Goal: Information Seeking & Learning: Learn about a topic

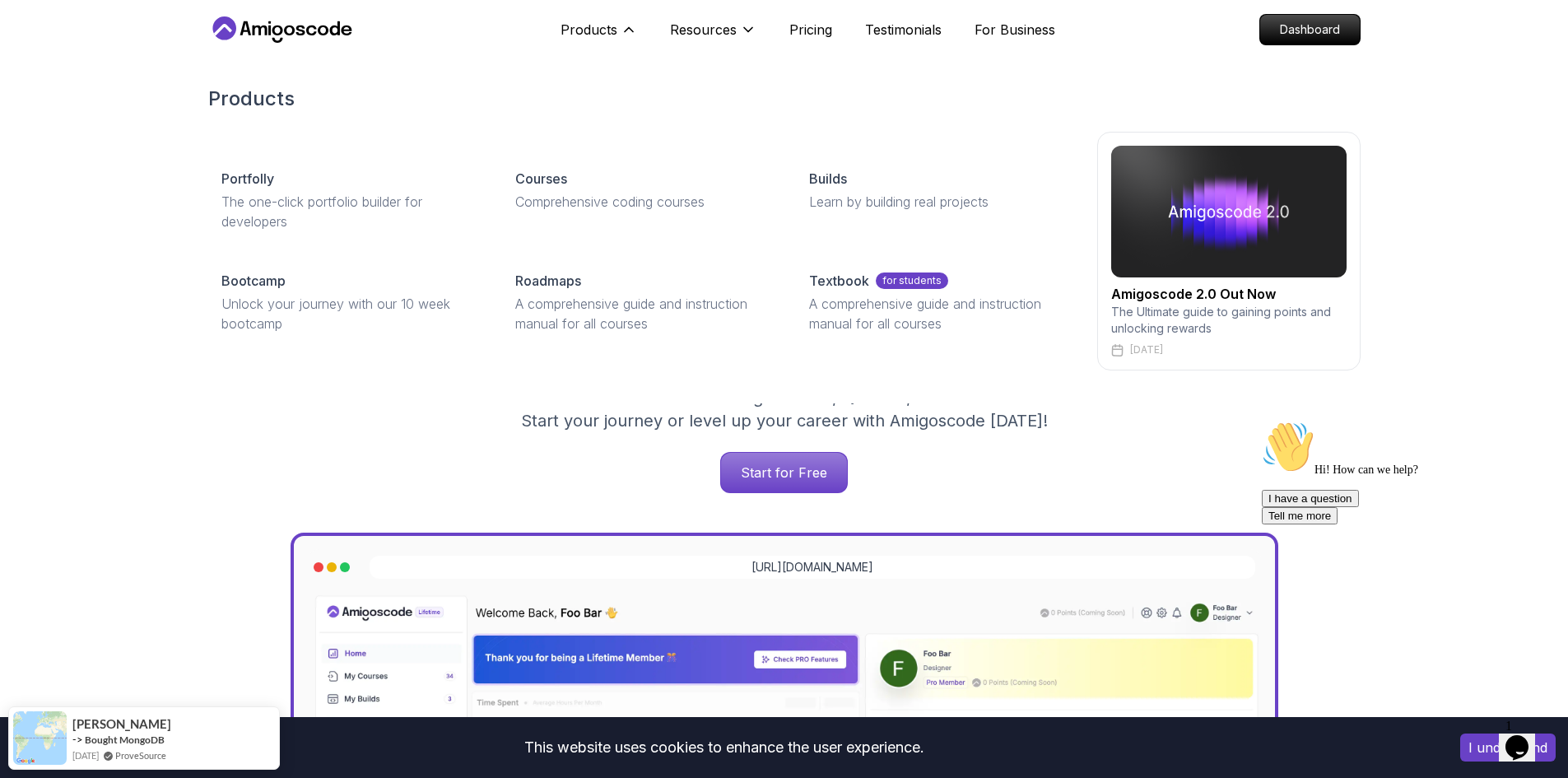
click at [609, 150] on div "Portfolly The one-click portfolio builder for developers Courses Comprehensive …" at bounding box center [784, 251] width 1152 height 239
click at [594, 172] on div "Courses" at bounding box center [642, 178] width 254 height 20
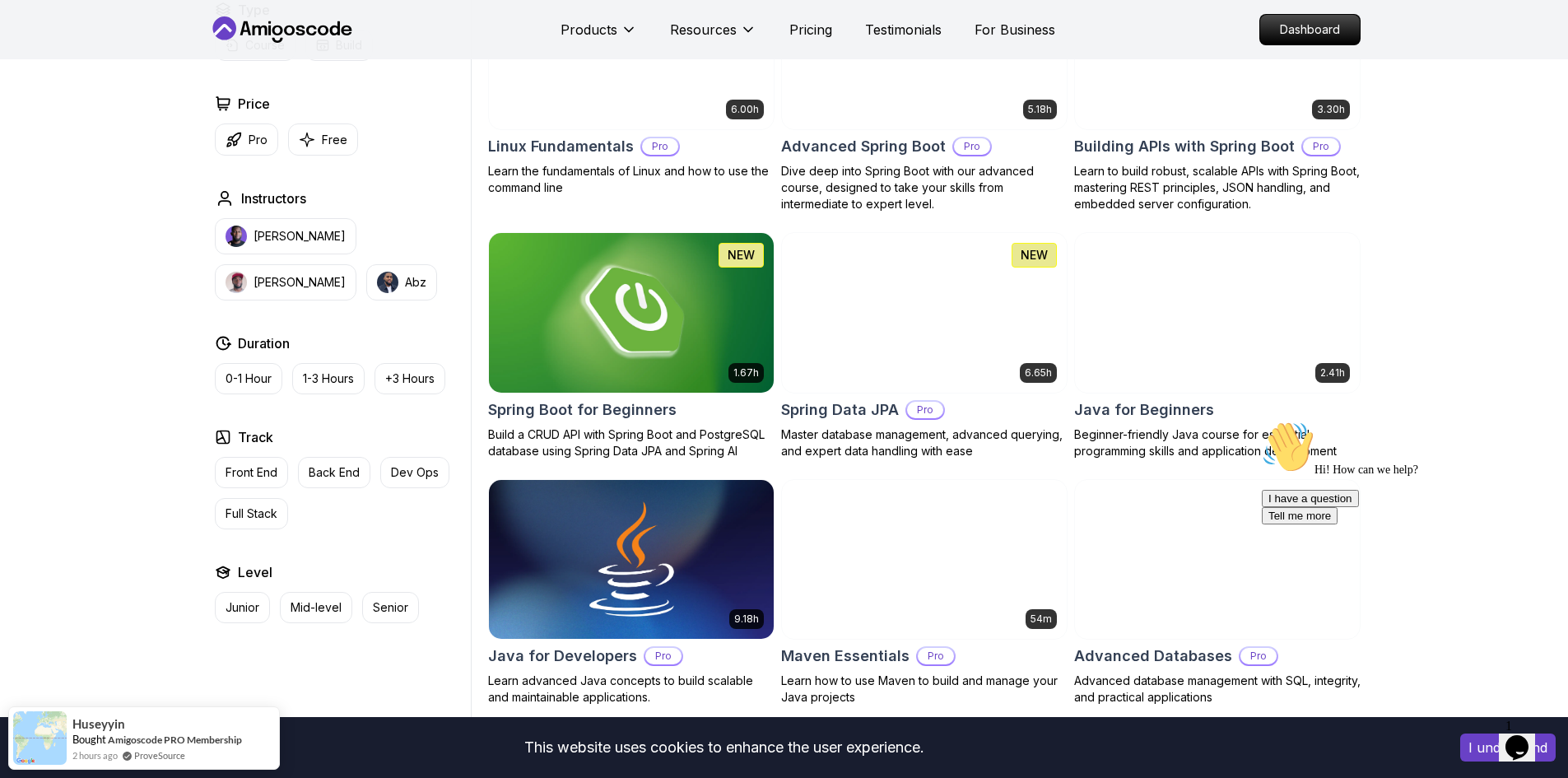
scroll to position [576, 0]
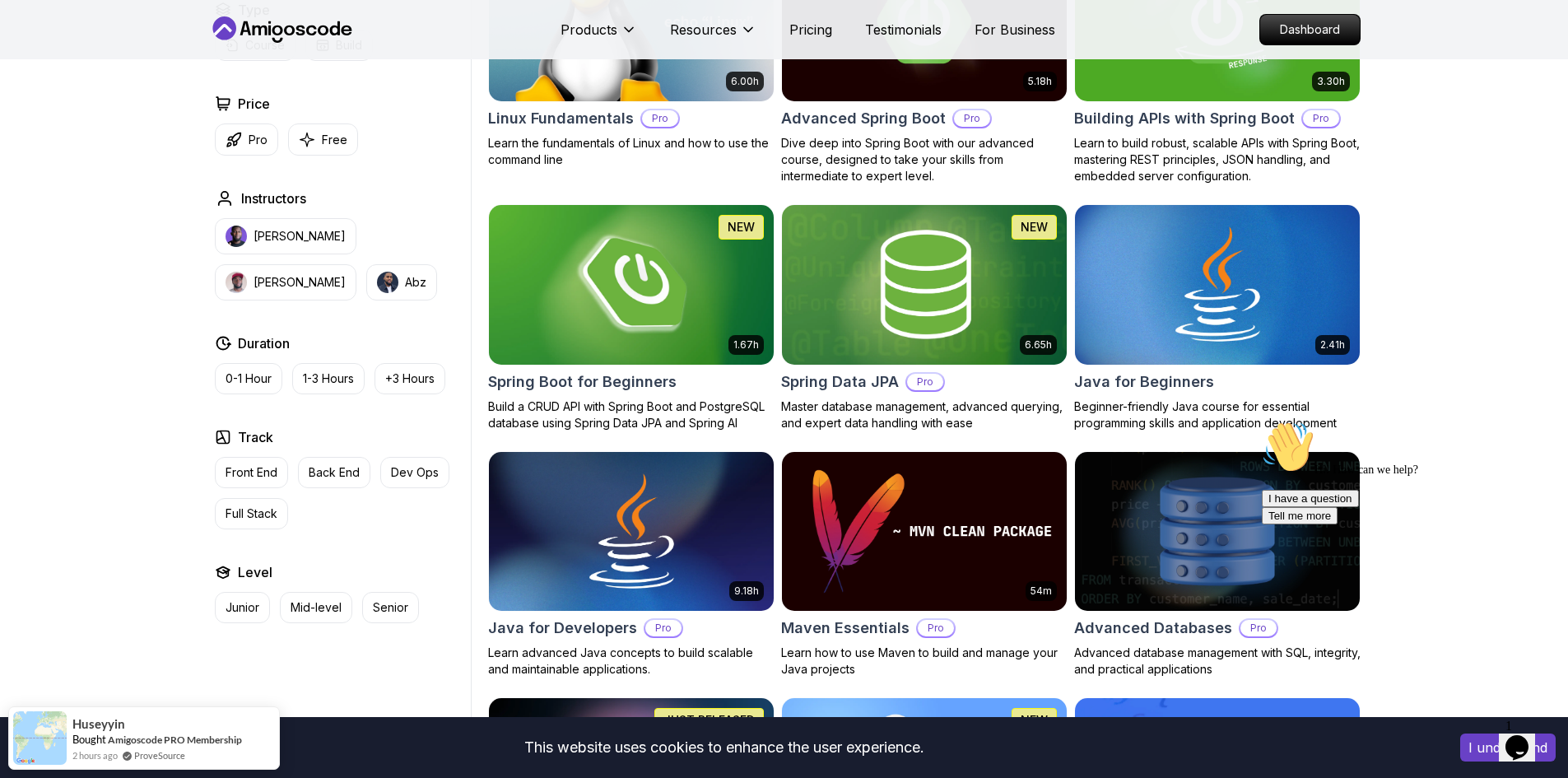
click at [592, 296] on img at bounding box center [630, 284] width 299 height 167
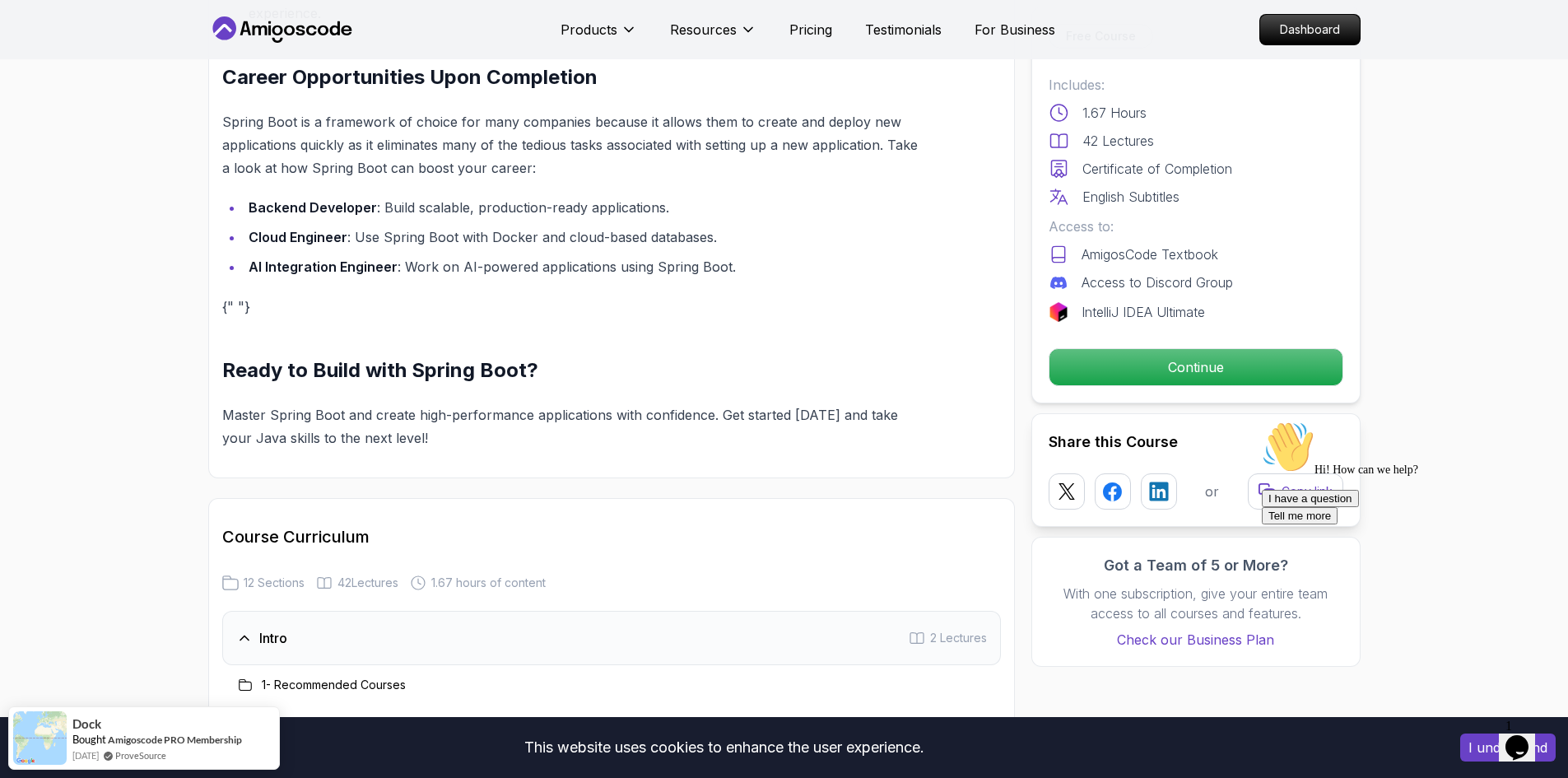
scroll to position [1975, 0]
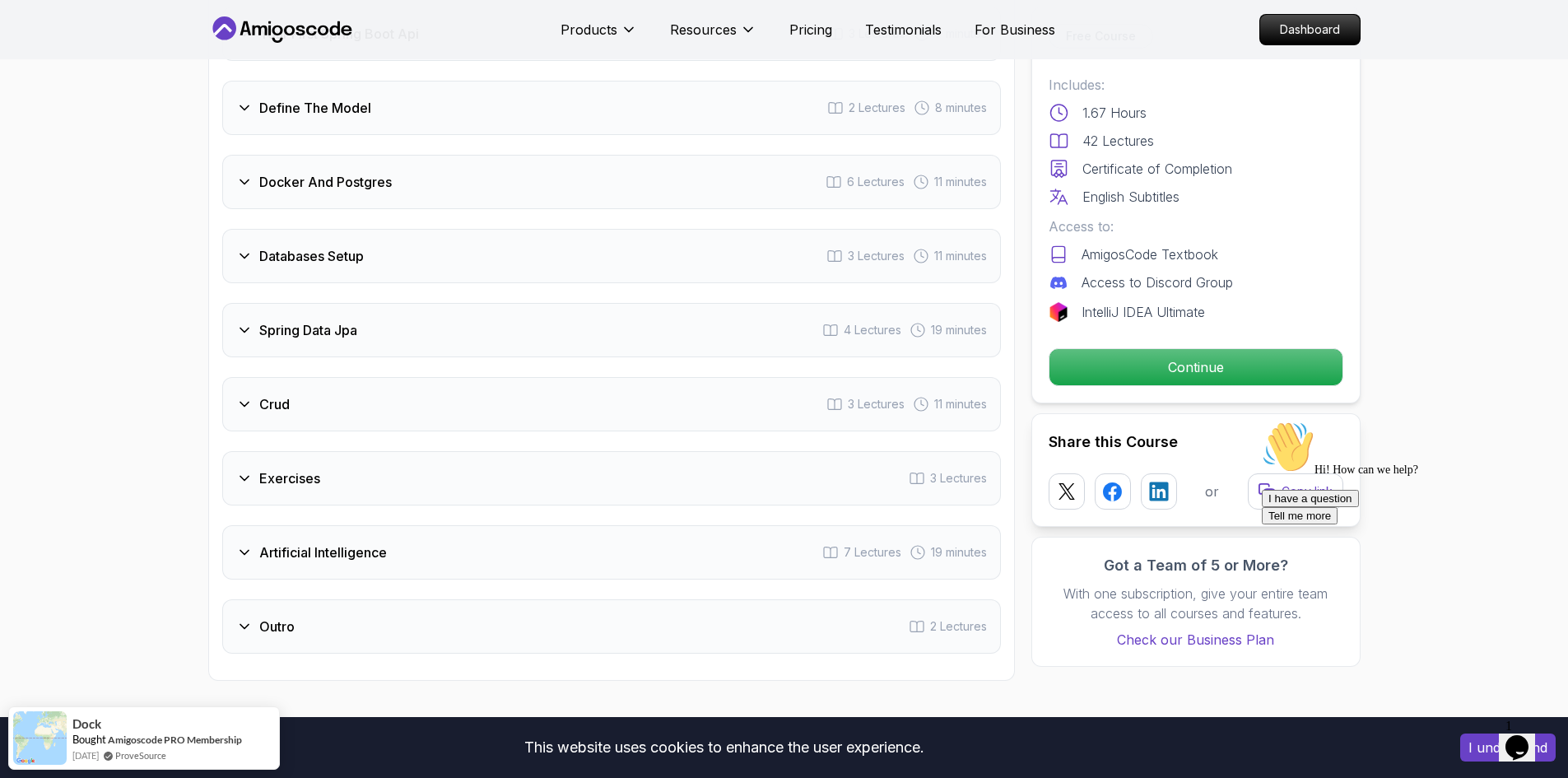
click at [425, 243] on div "Databases Setup 3 Lectures 11 minutes" at bounding box center [610, 255] width 778 height 54
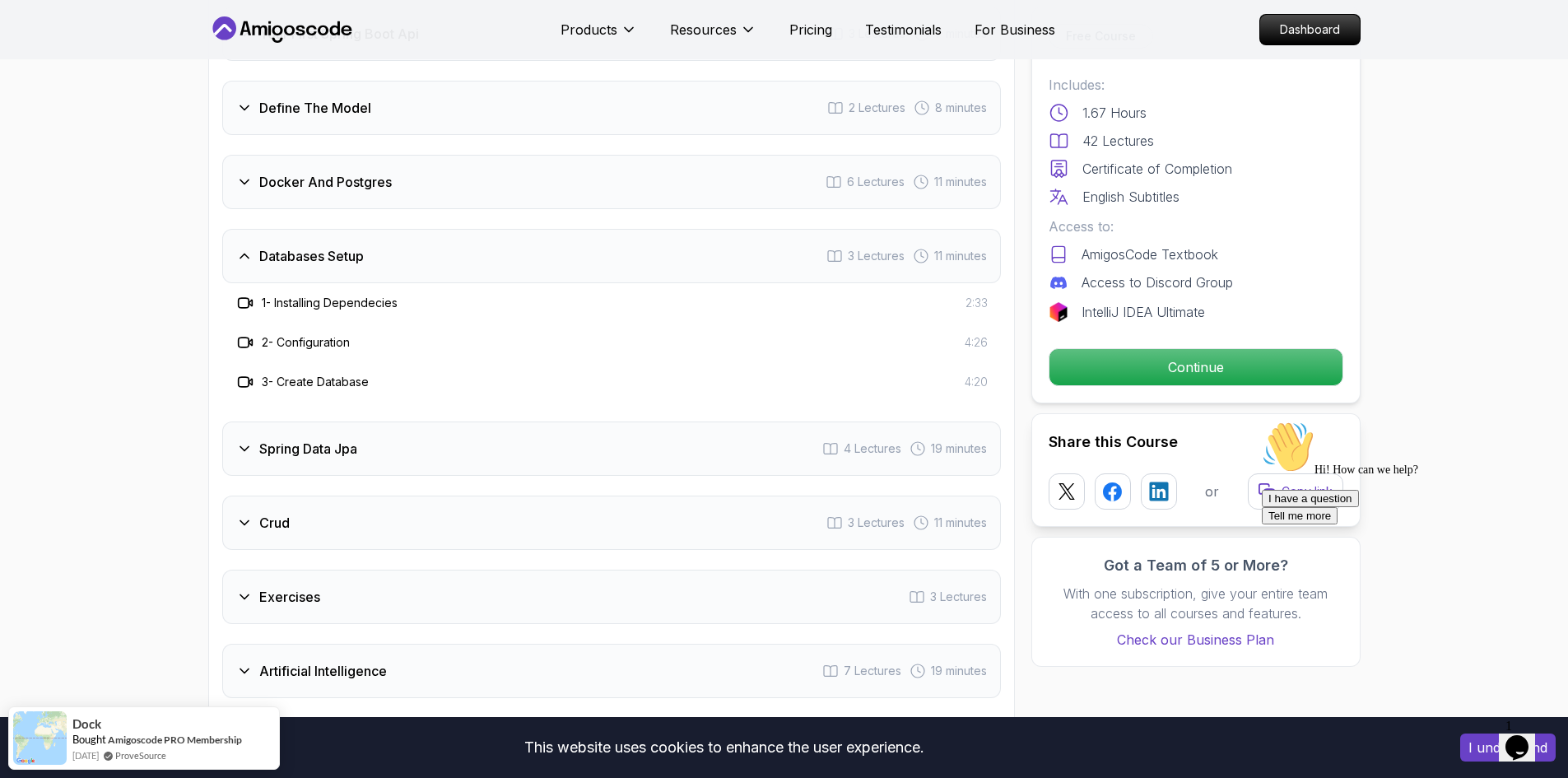
click at [425, 243] on div "Databases Setup 3 Lectures 11 minutes" at bounding box center [610, 255] width 778 height 54
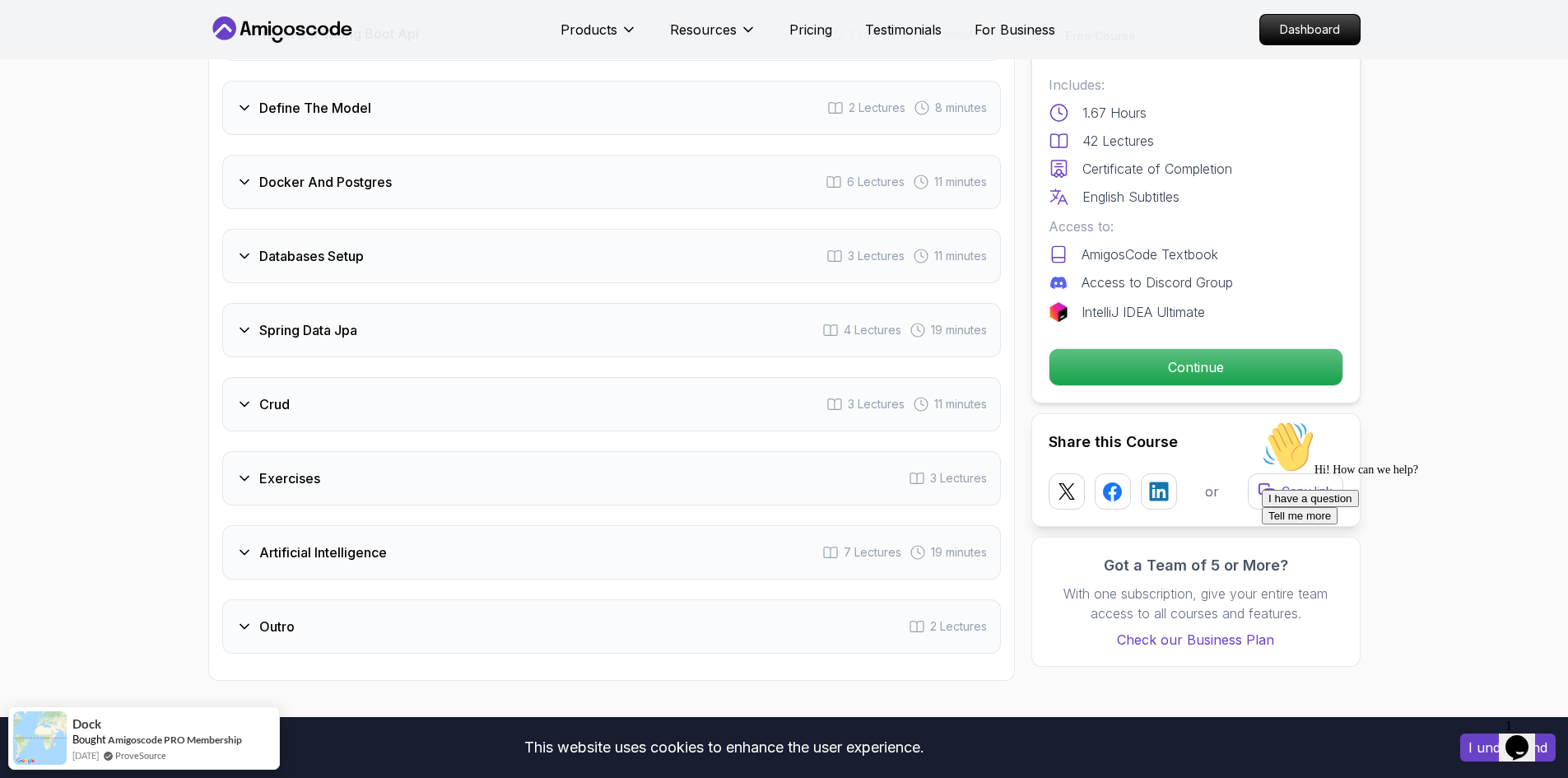
click at [391, 313] on div "Spring Data Jpa 4 Lectures 19 minutes" at bounding box center [610, 329] width 778 height 54
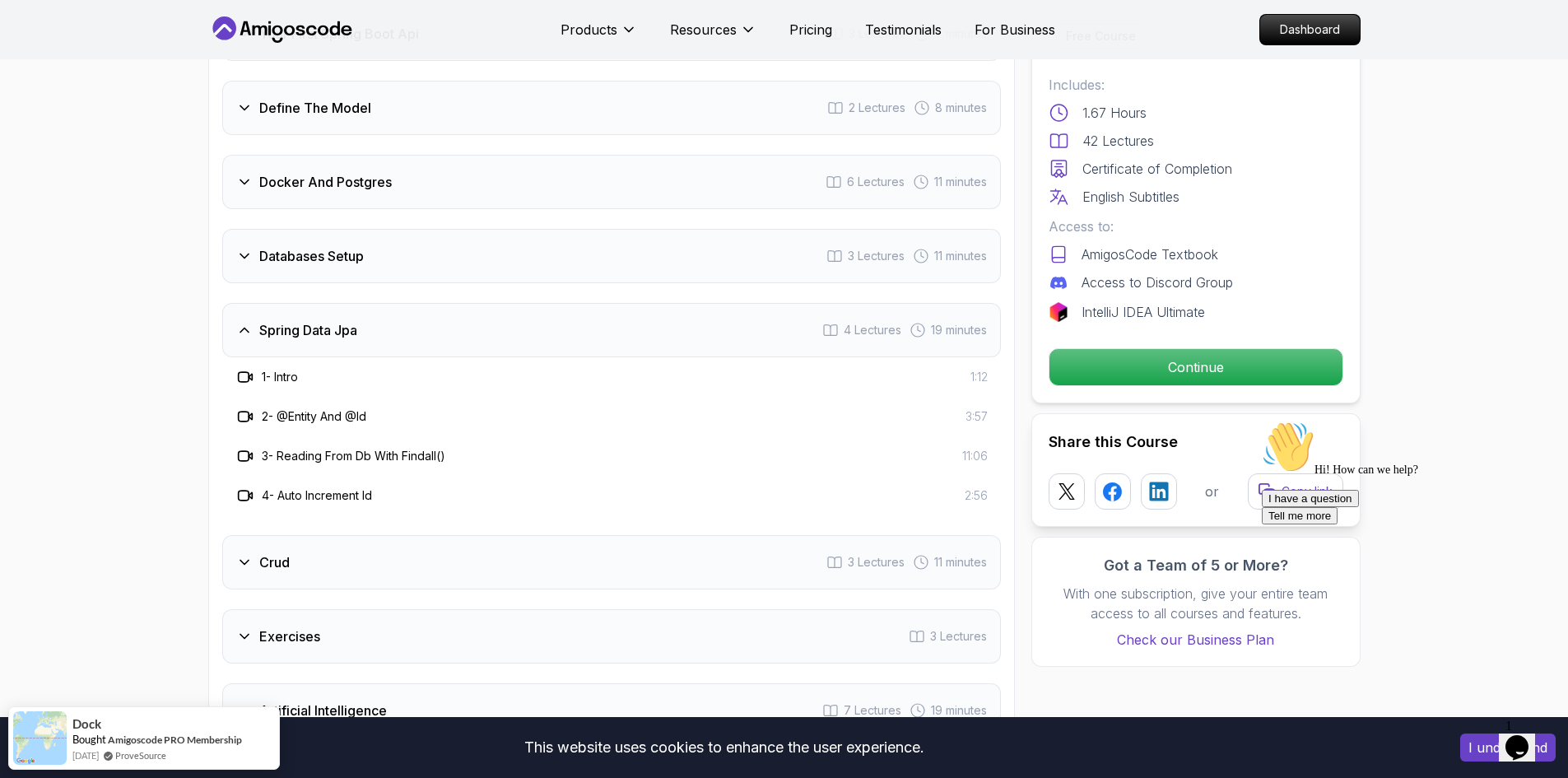
click at [391, 313] on div "Spring Data Jpa 4 Lectures 19 minutes" at bounding box center [610, 329] width 778 height 54
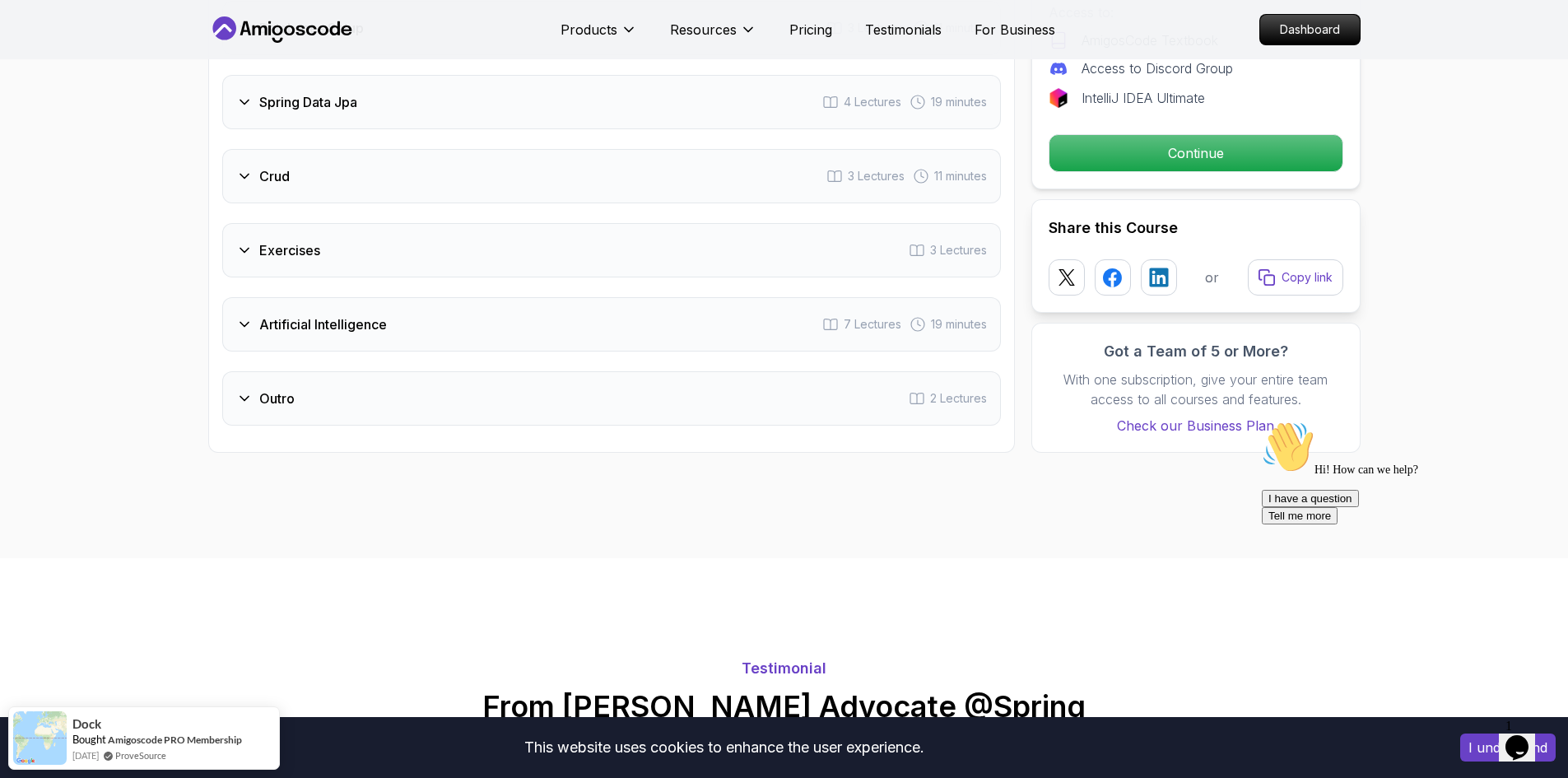
scroll to position [2637, 0]
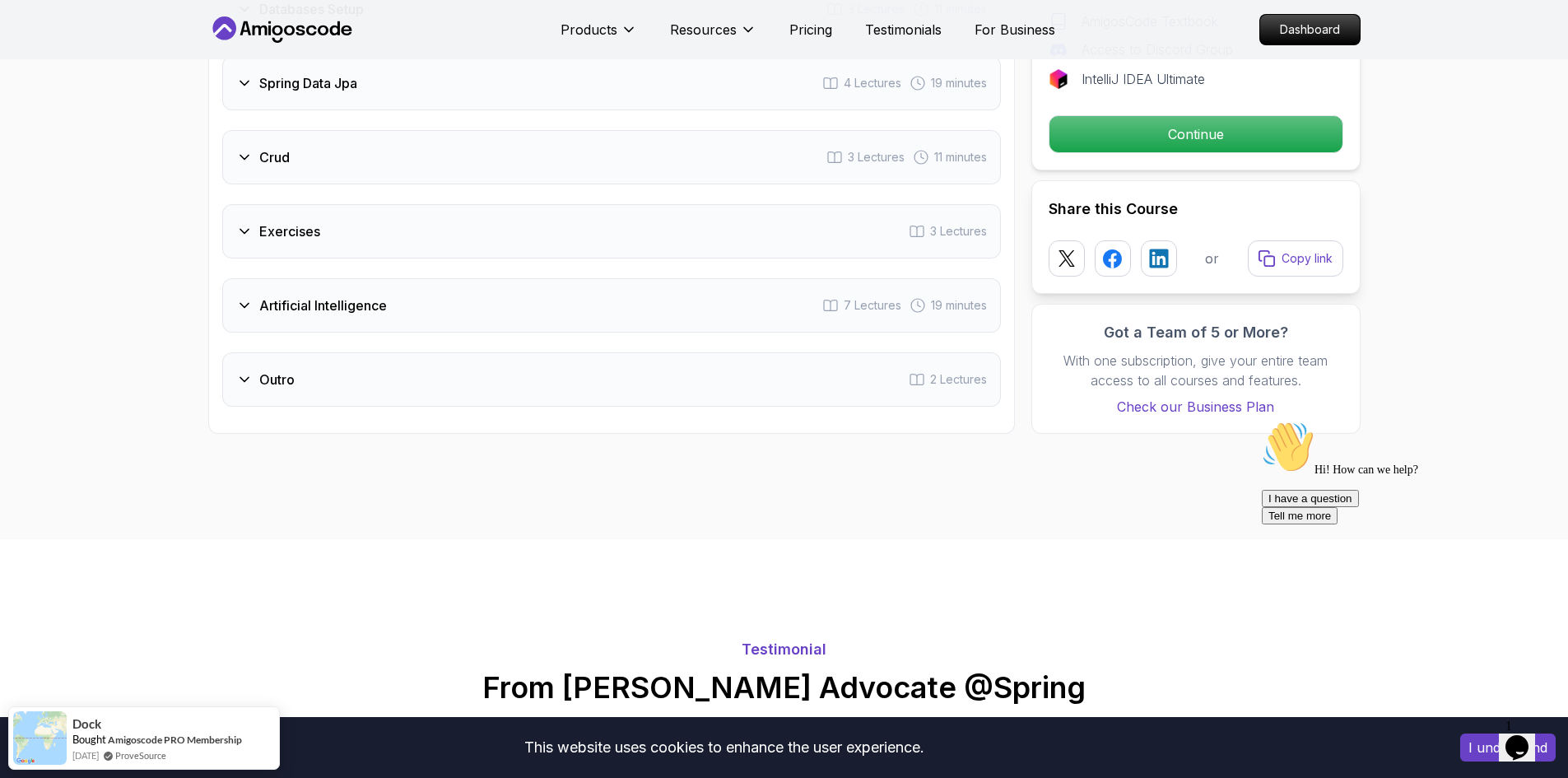
click at [386, 221] on div "Exercises 3 Lectures" at bounding box center [610, 231] width 778 height 54
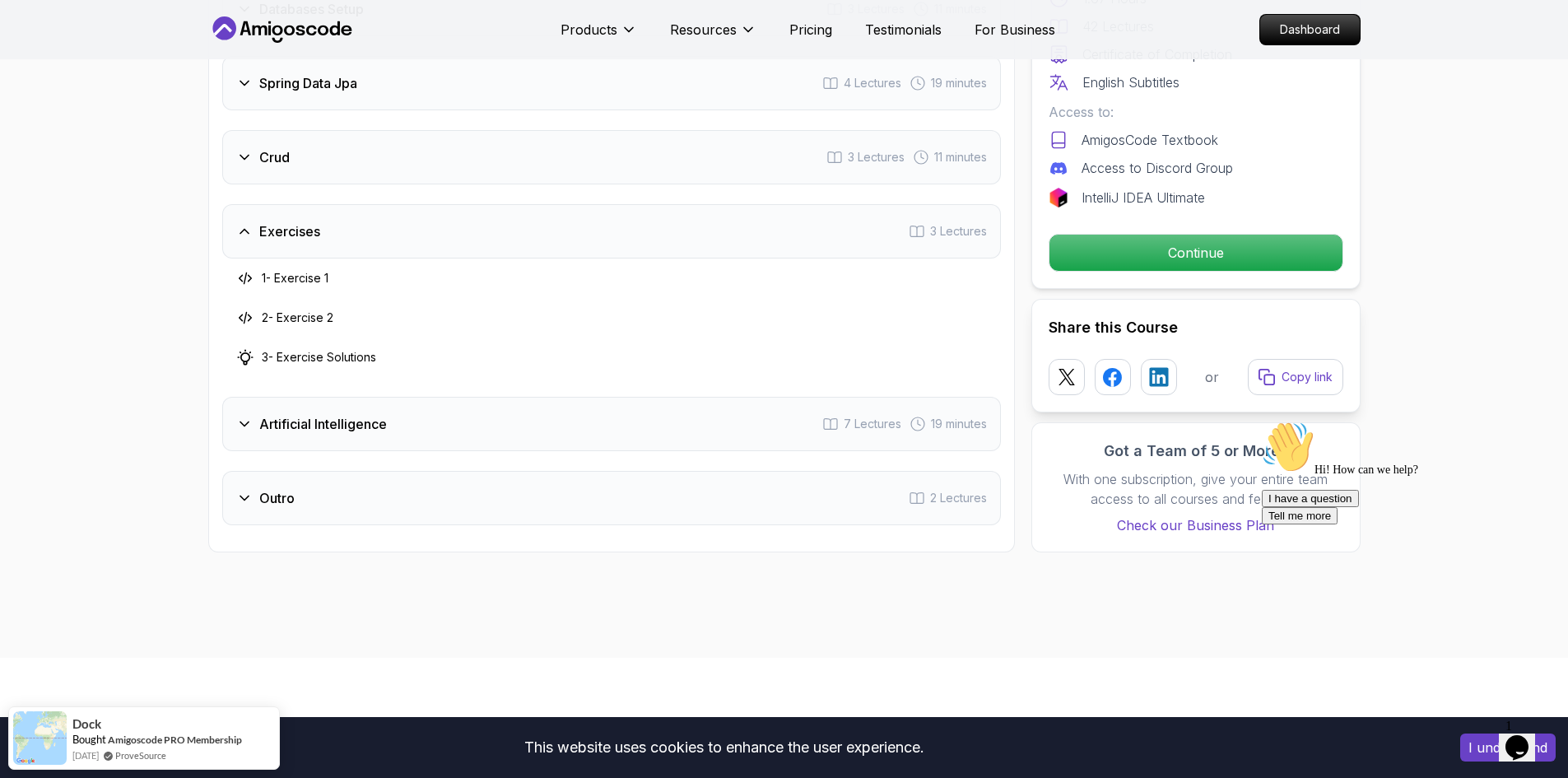
click at [388, 204] on div "Exercises 3 Lectures" at bounding box center [610, 231] width 778 height 54
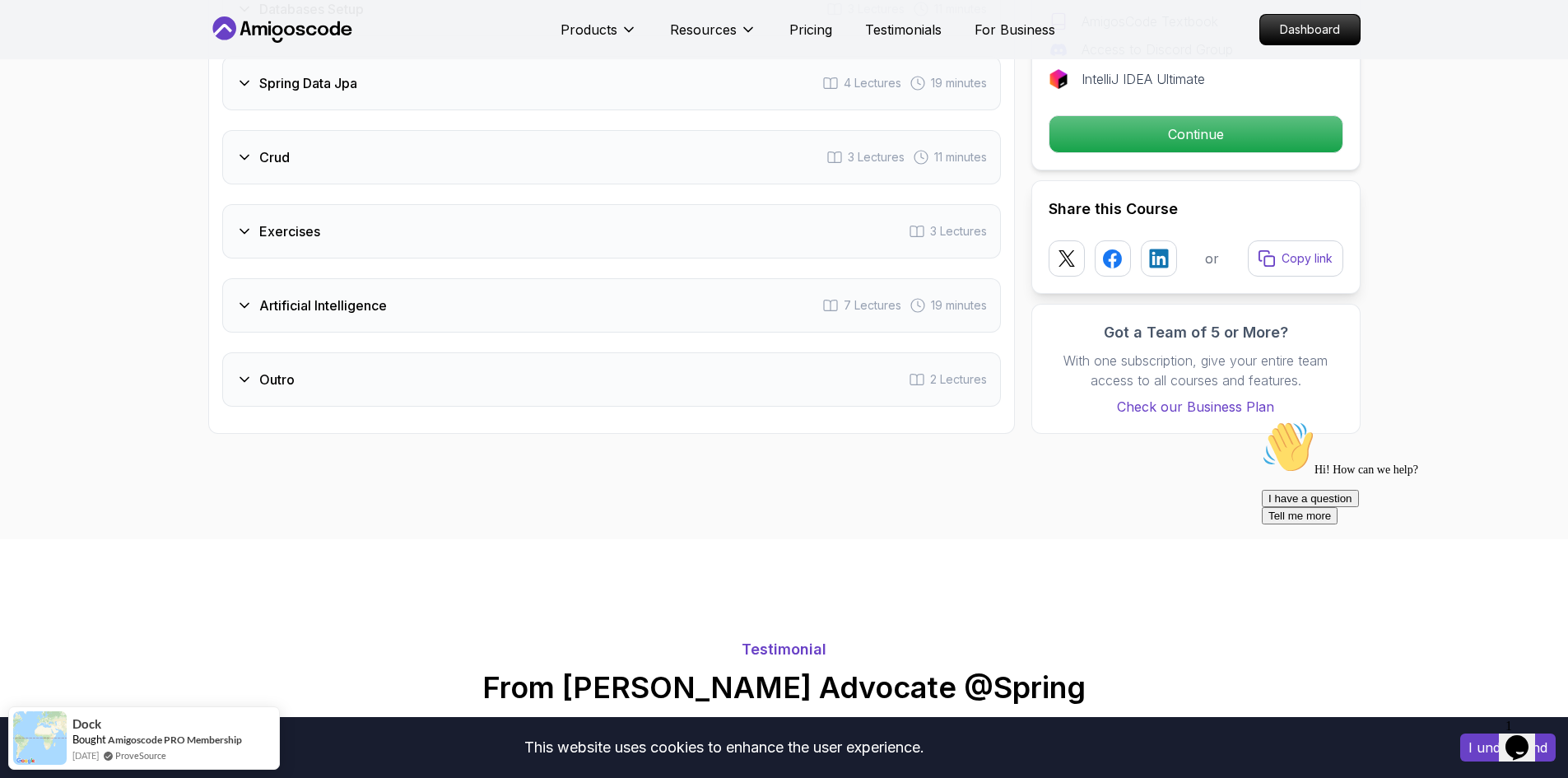
click at [395, 158] on div "Crud 3 Lectures 11 minutes" at bounding box center [610, 157] width 778 height 54
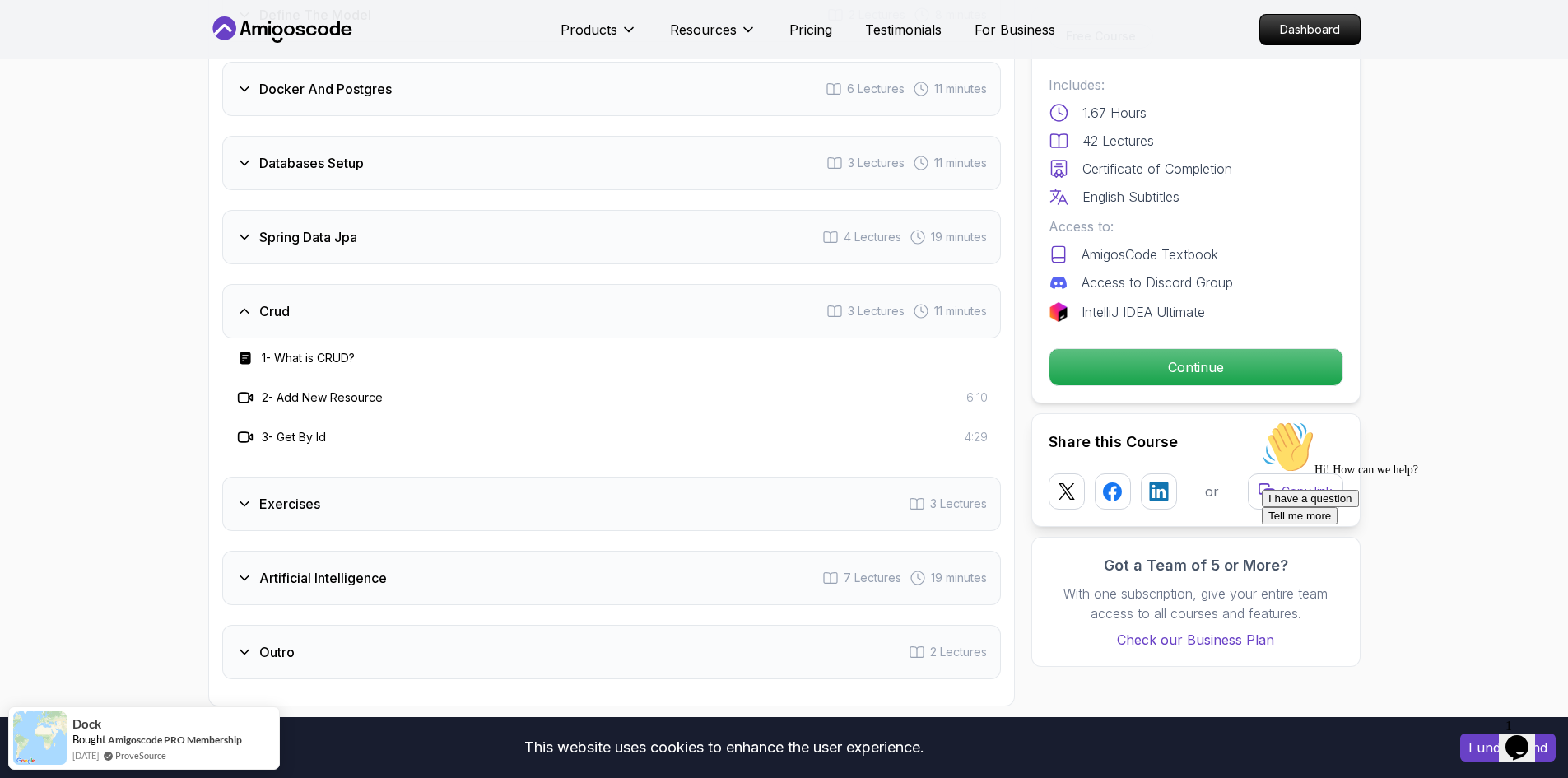
scroll to position [2472, 0]
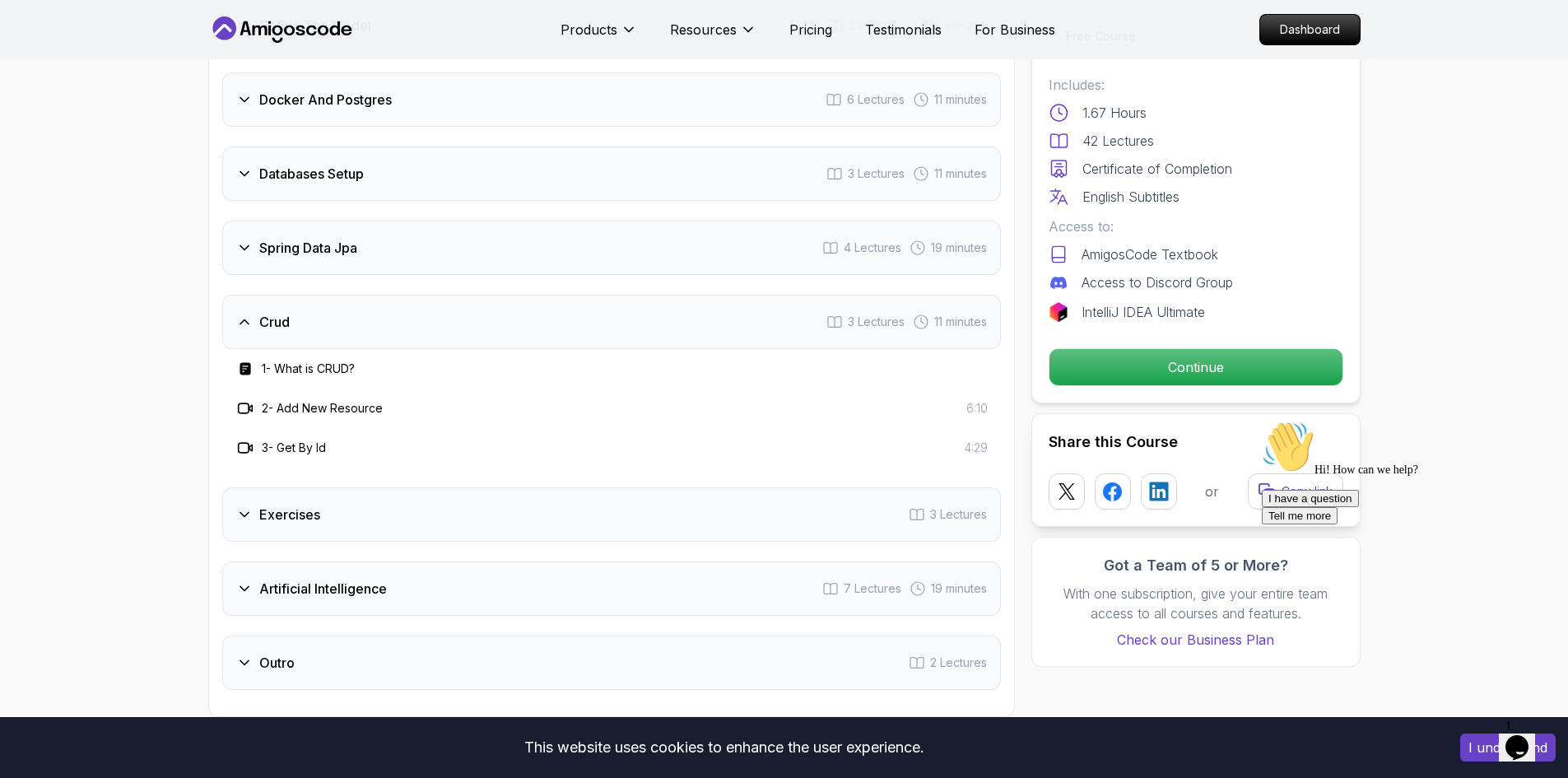
click at [403, 232] on div "Spring Data Jpa 4 Lectures 19 minutes" at bounding box center [610, 248] width 778 height 54
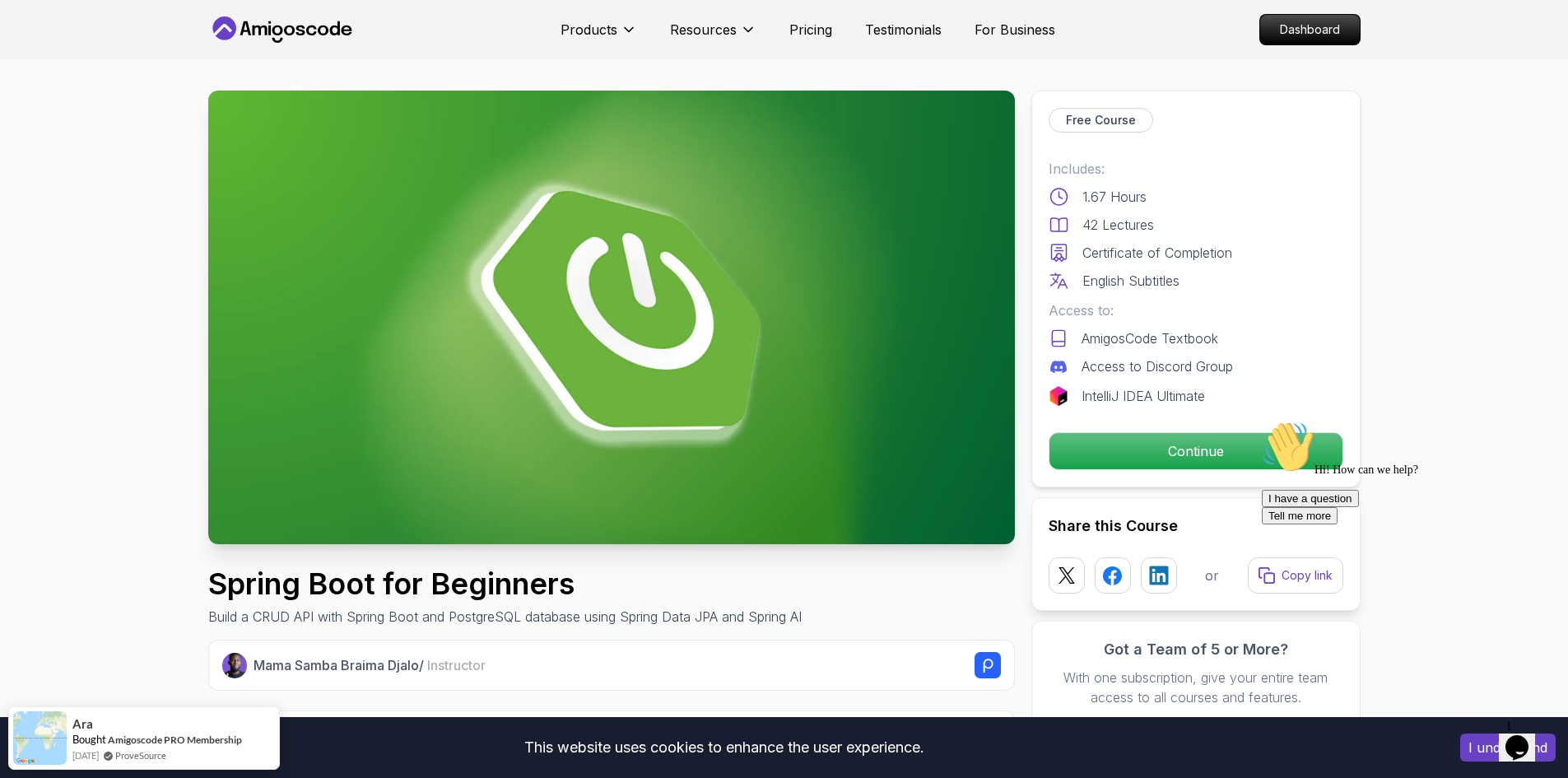
scroll to position [0, 0]
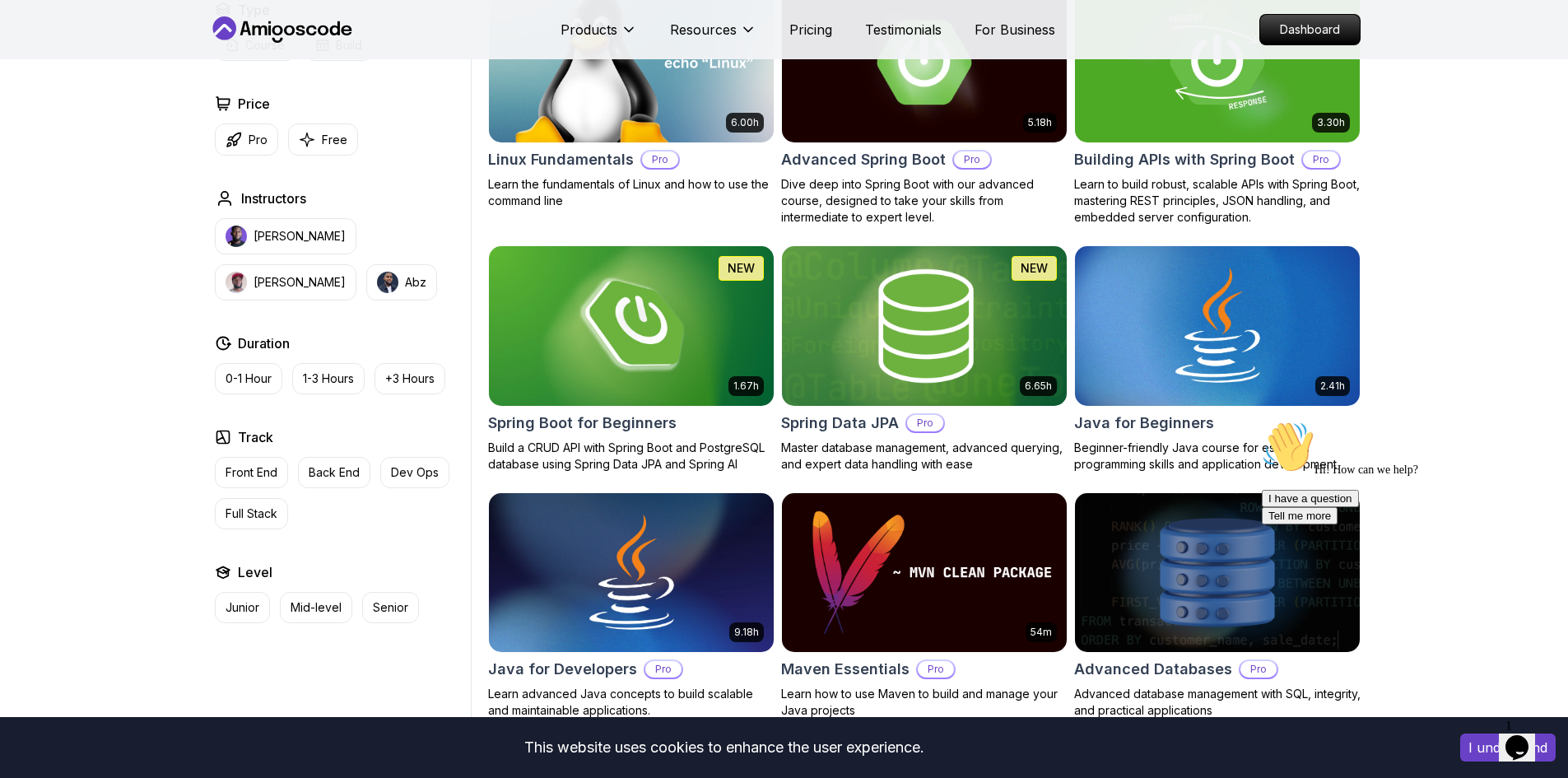
scroll to position [494, 0]
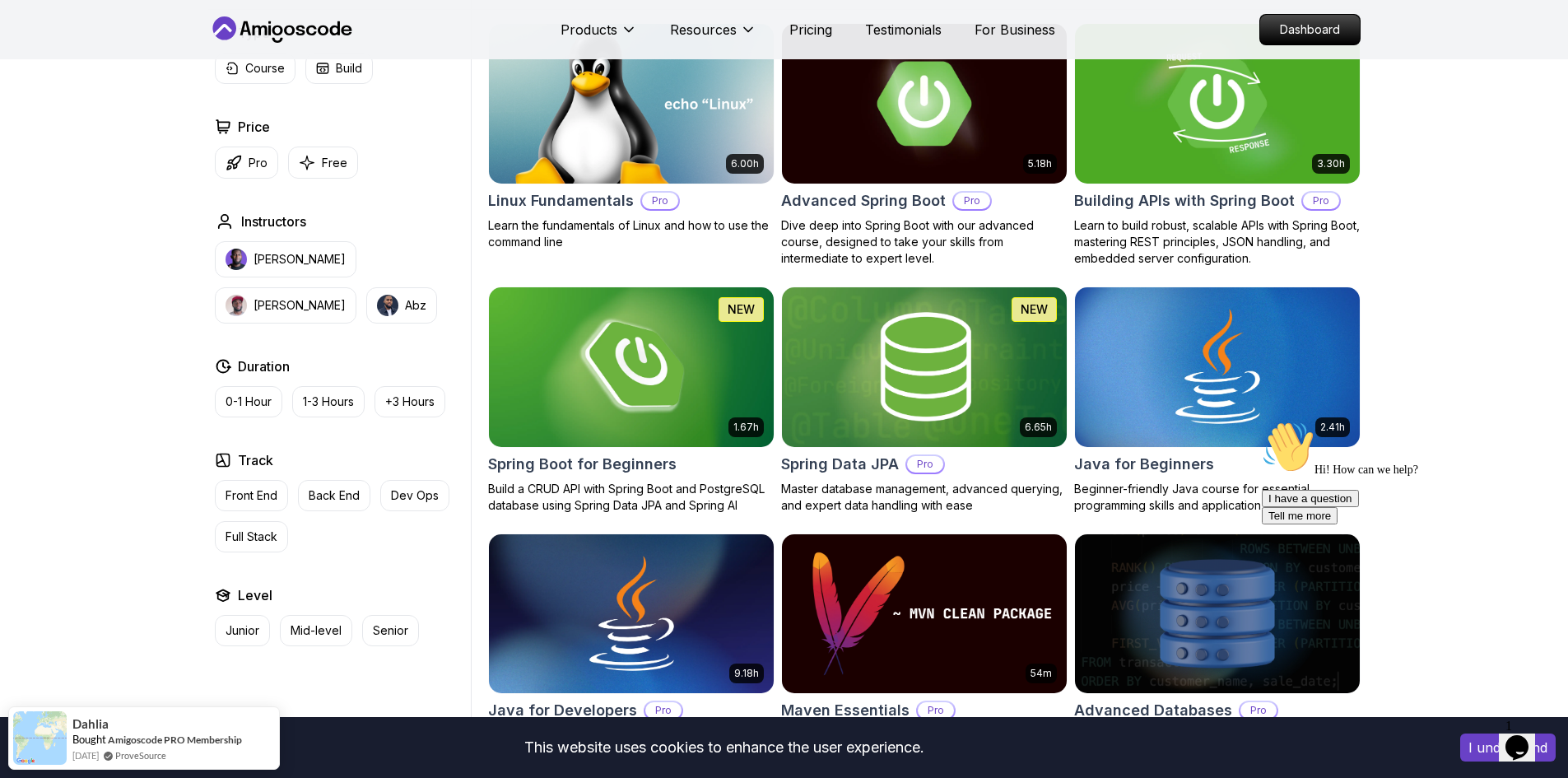
click at [1254, 237] on p "Learn to build robust, scalable APIs with Spring Boot, mastering REST principle…" at bounding box center [1217, 242] width 286 height 49
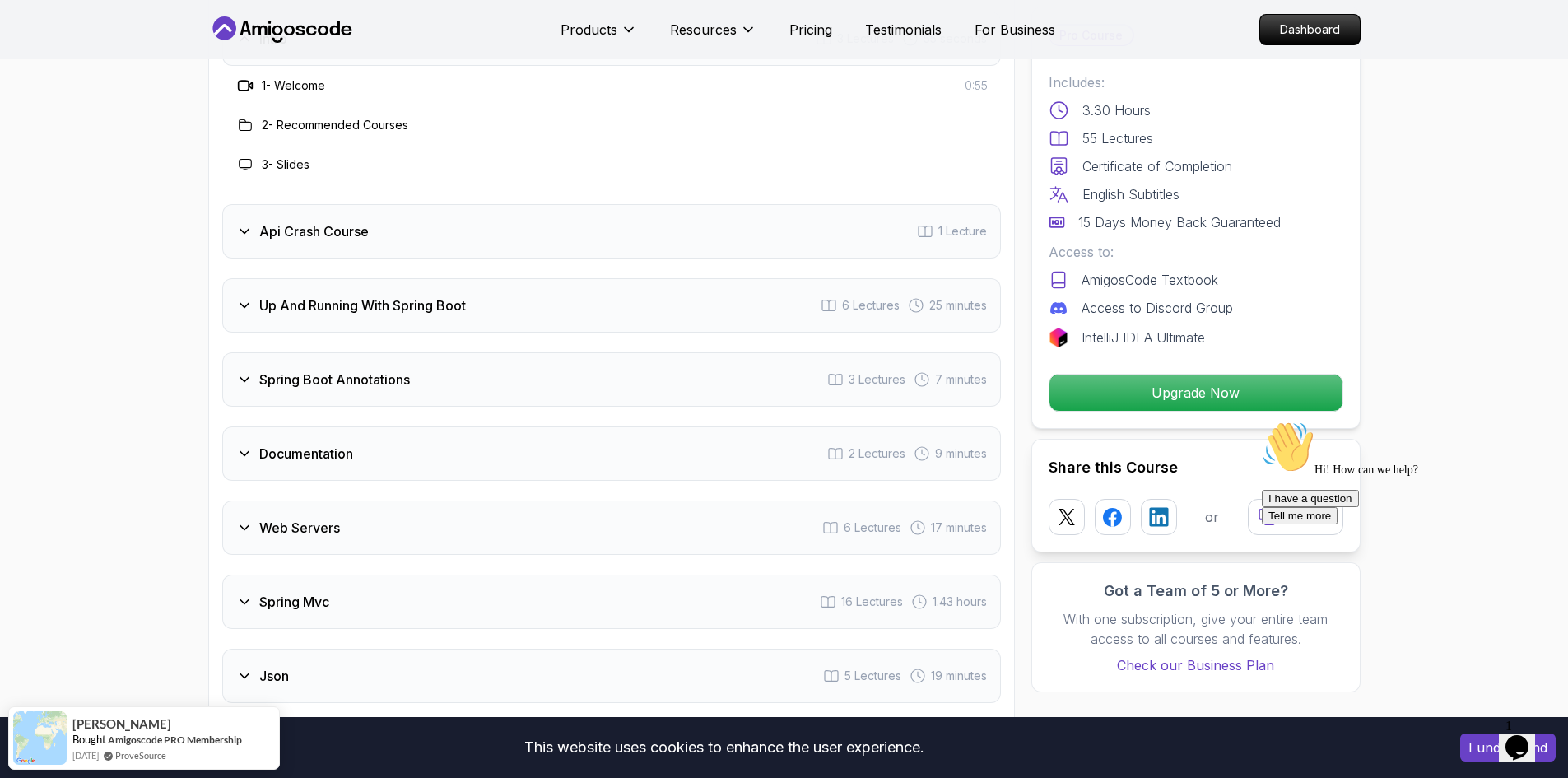
scroll to position [2716, 0]
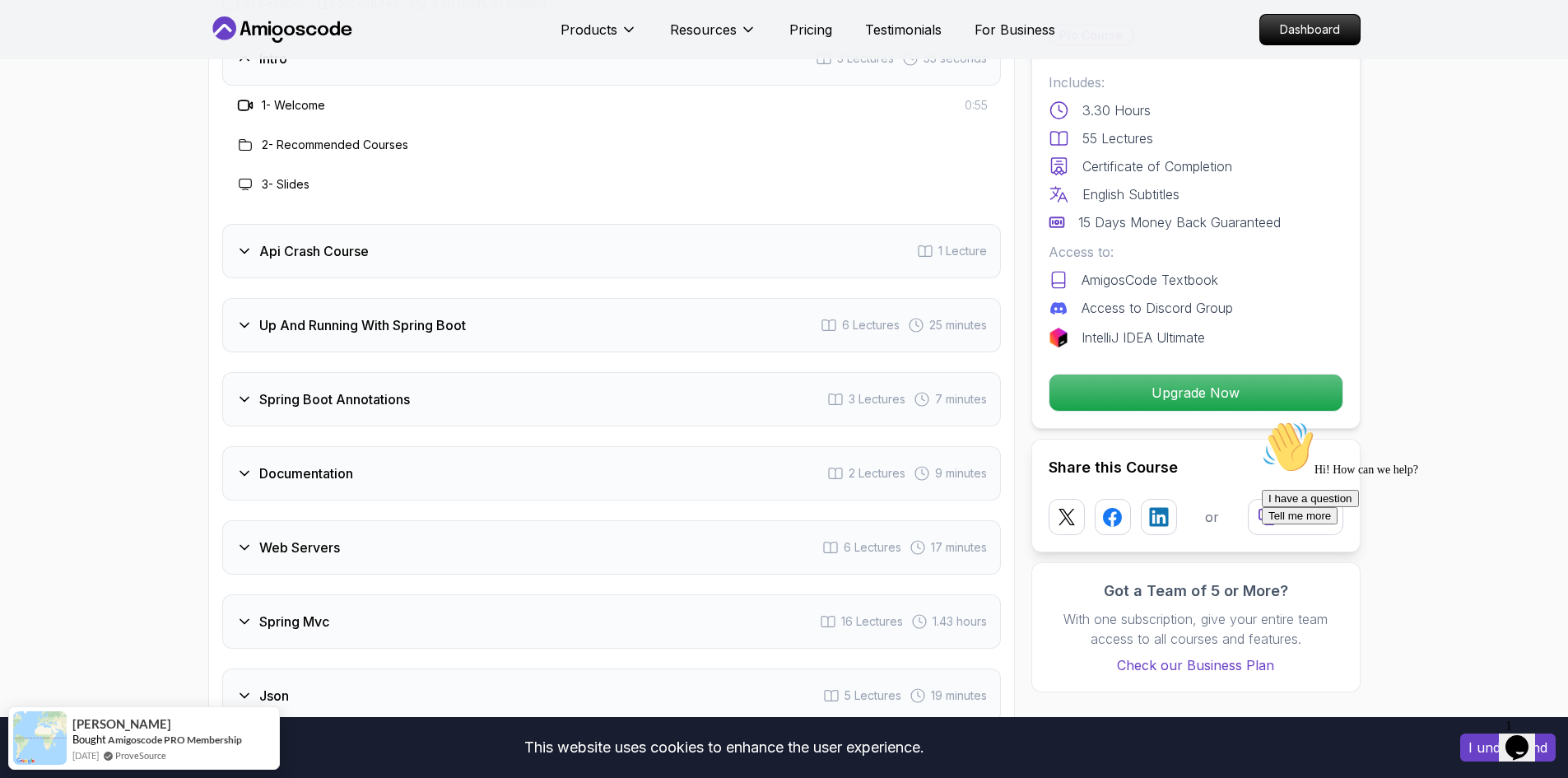
click at [480, 232] on div "Api Crash Course 1 Lecture" at bounding box center [610, 250] width 778 height 54
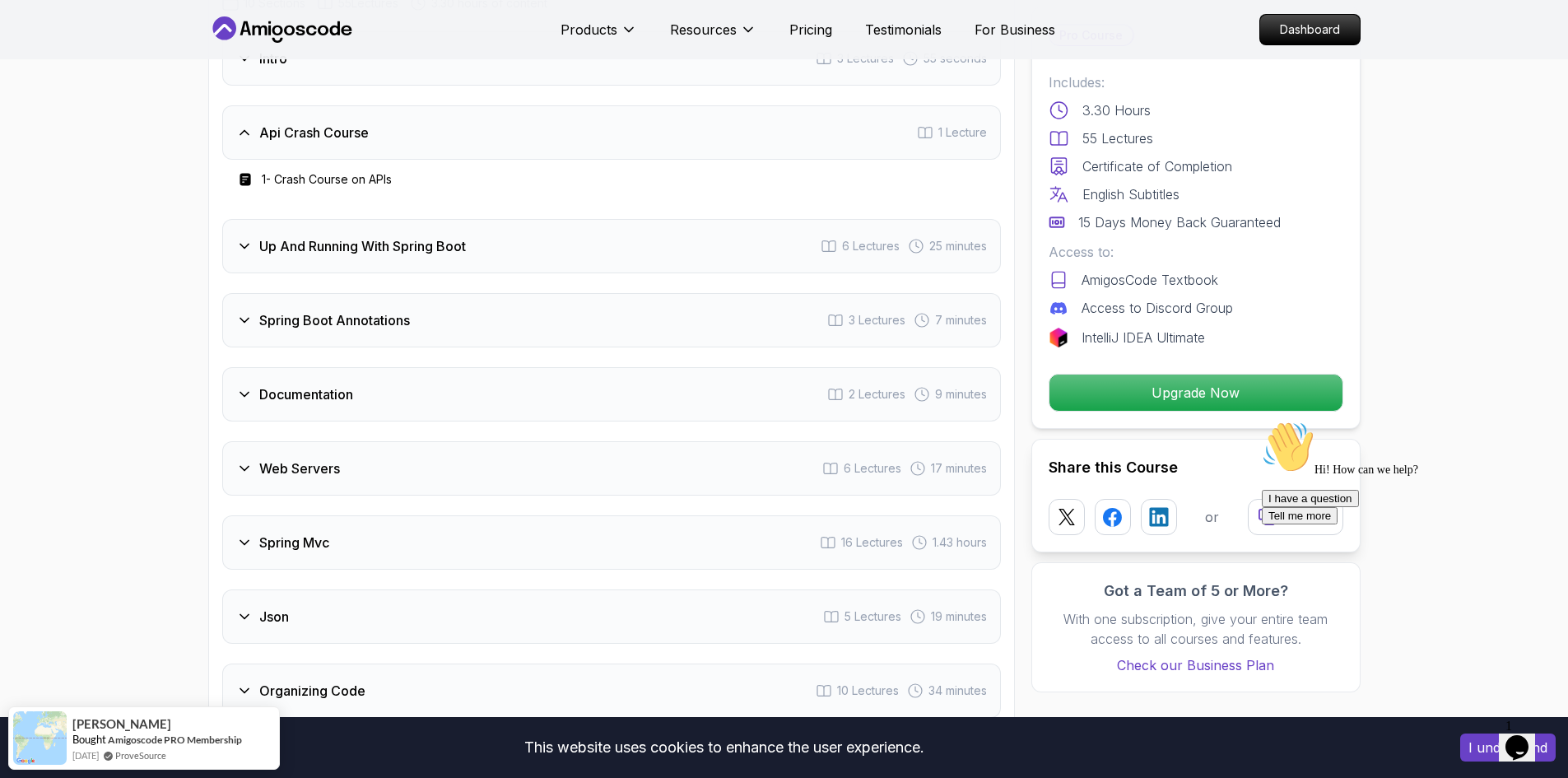
click at [517, 226] on div "Up And Running With Spring Boot 6 Lectures 25 minutes" at bounding box center [610, 246] width 778 height 54
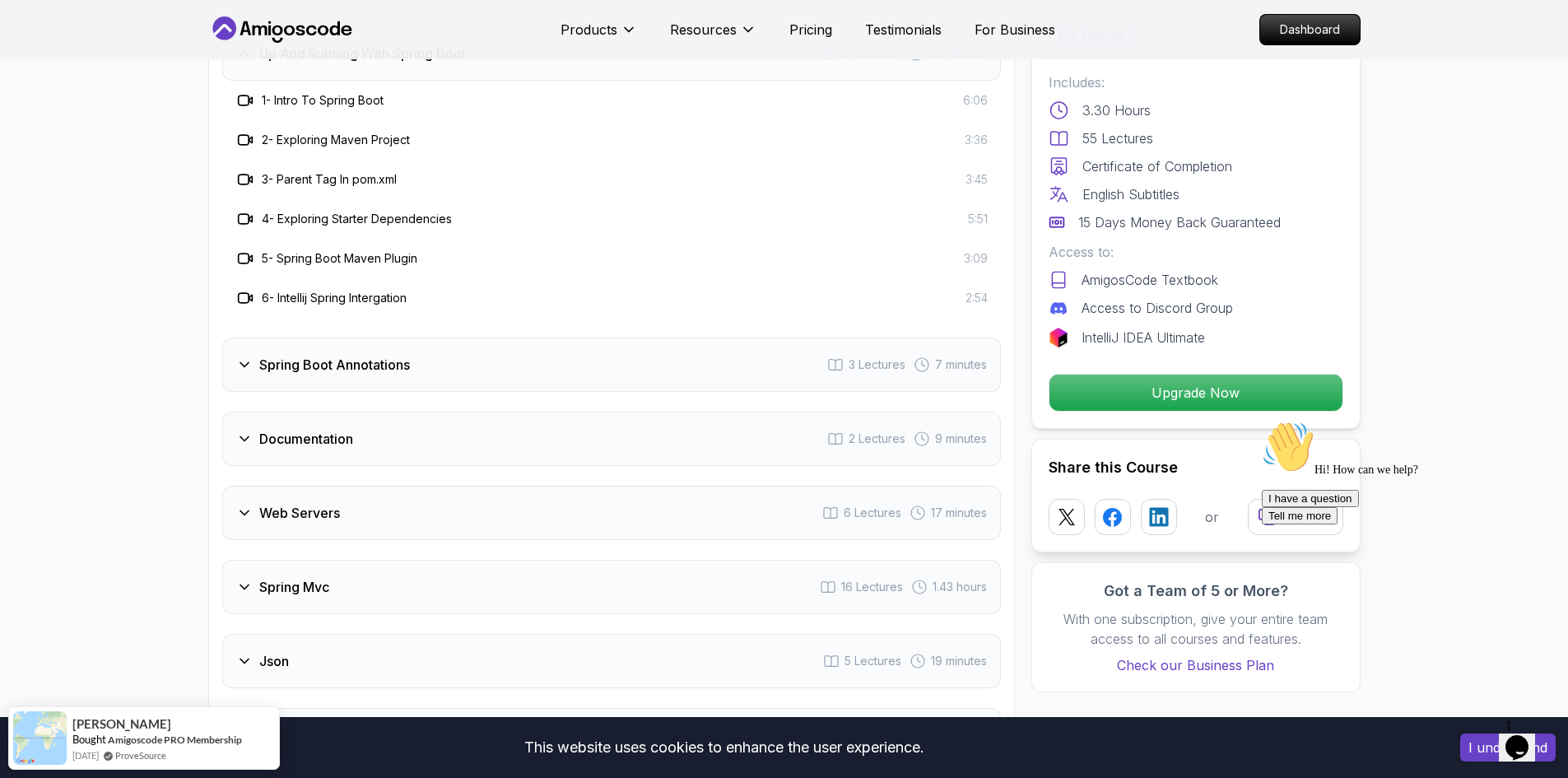
scroll to position [2880, 0]
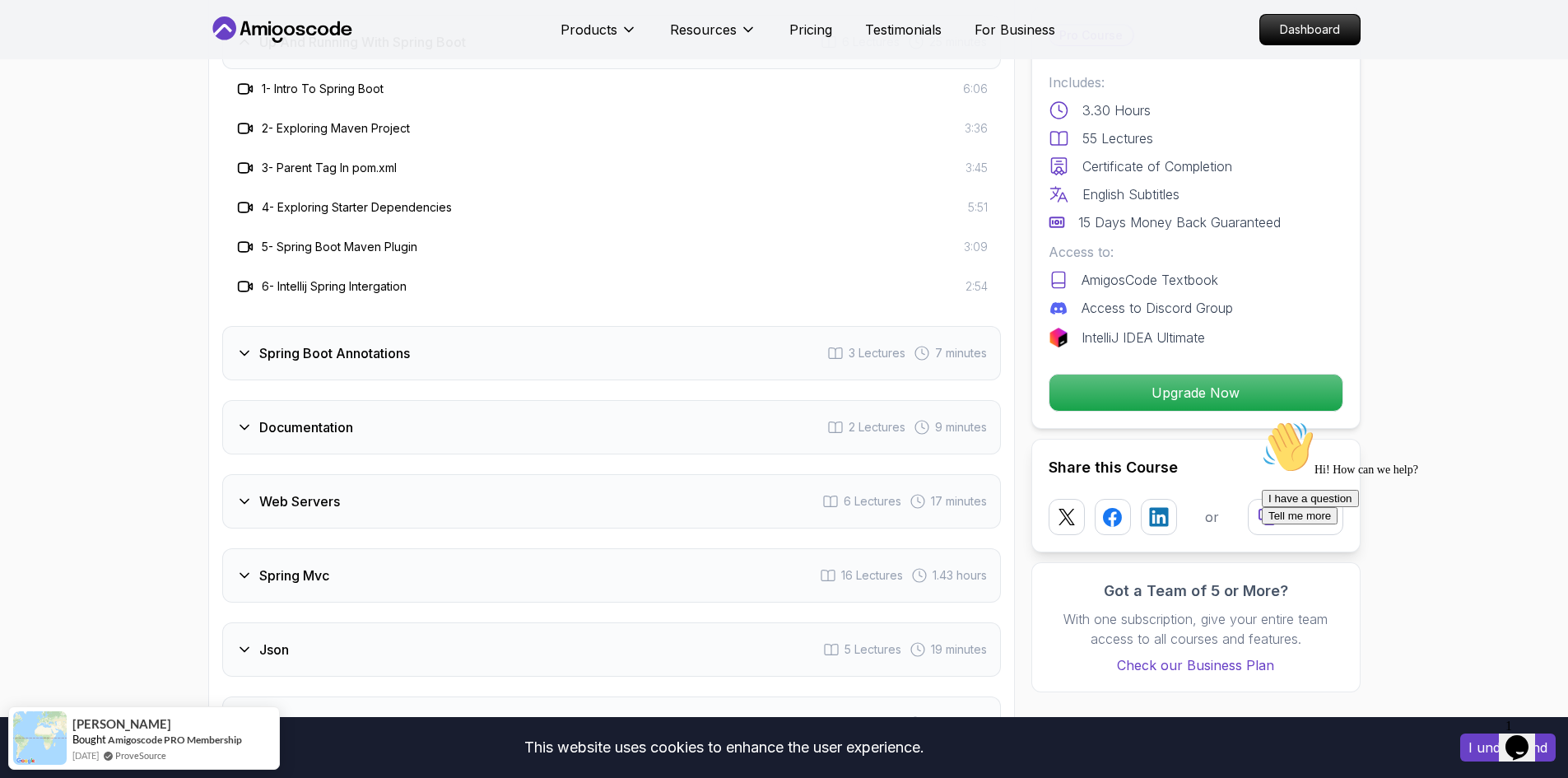
click at [468, 336] on div "Spring Boot Annotations 3 Lectures 7 minutes" at bounding box center [610, 352] width 778 height 54
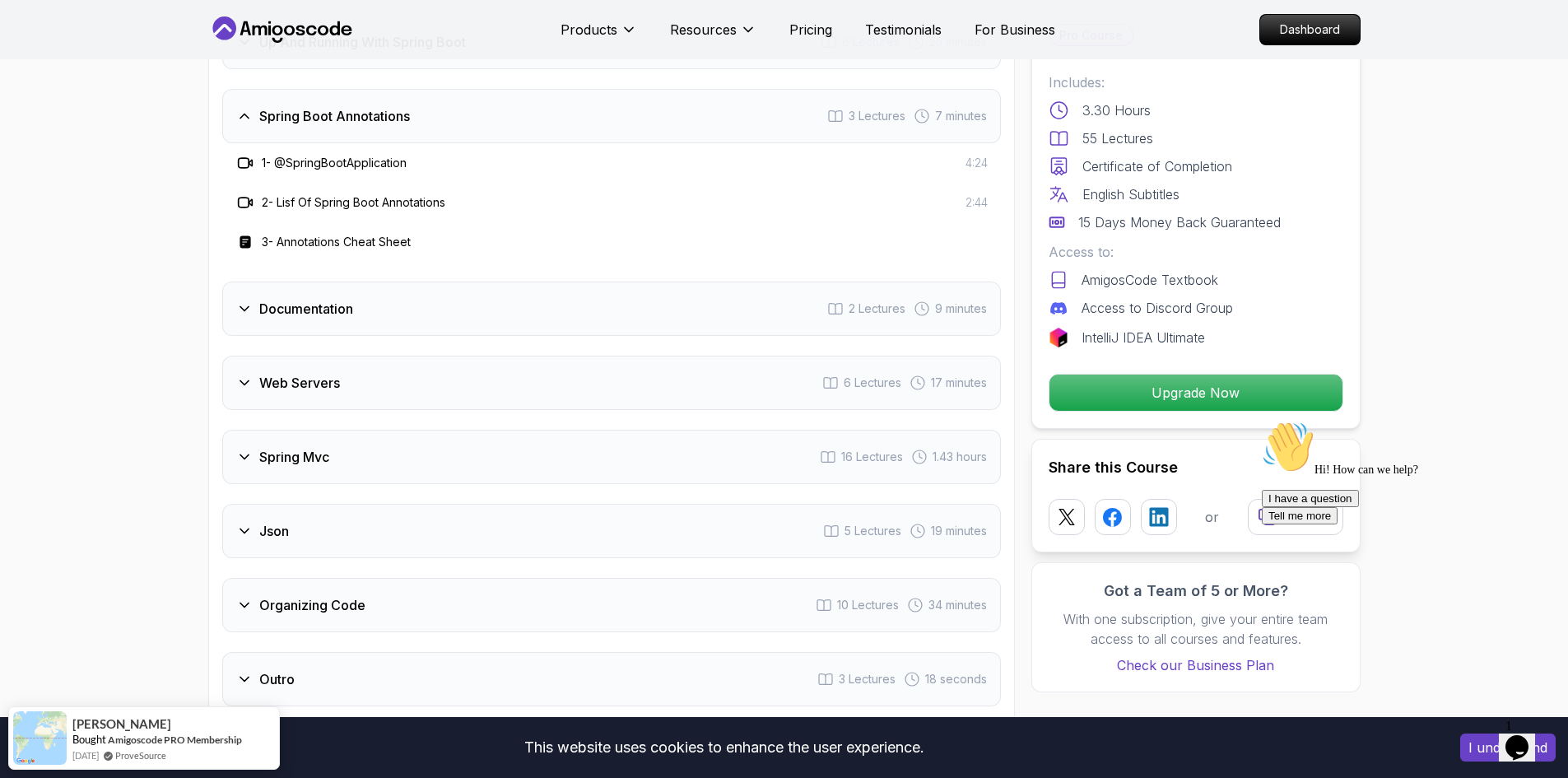
click at [457, 305] on div "Documentation 2 Lectures 9 minutes" at bounding box center [610, 308] width 778 height 54
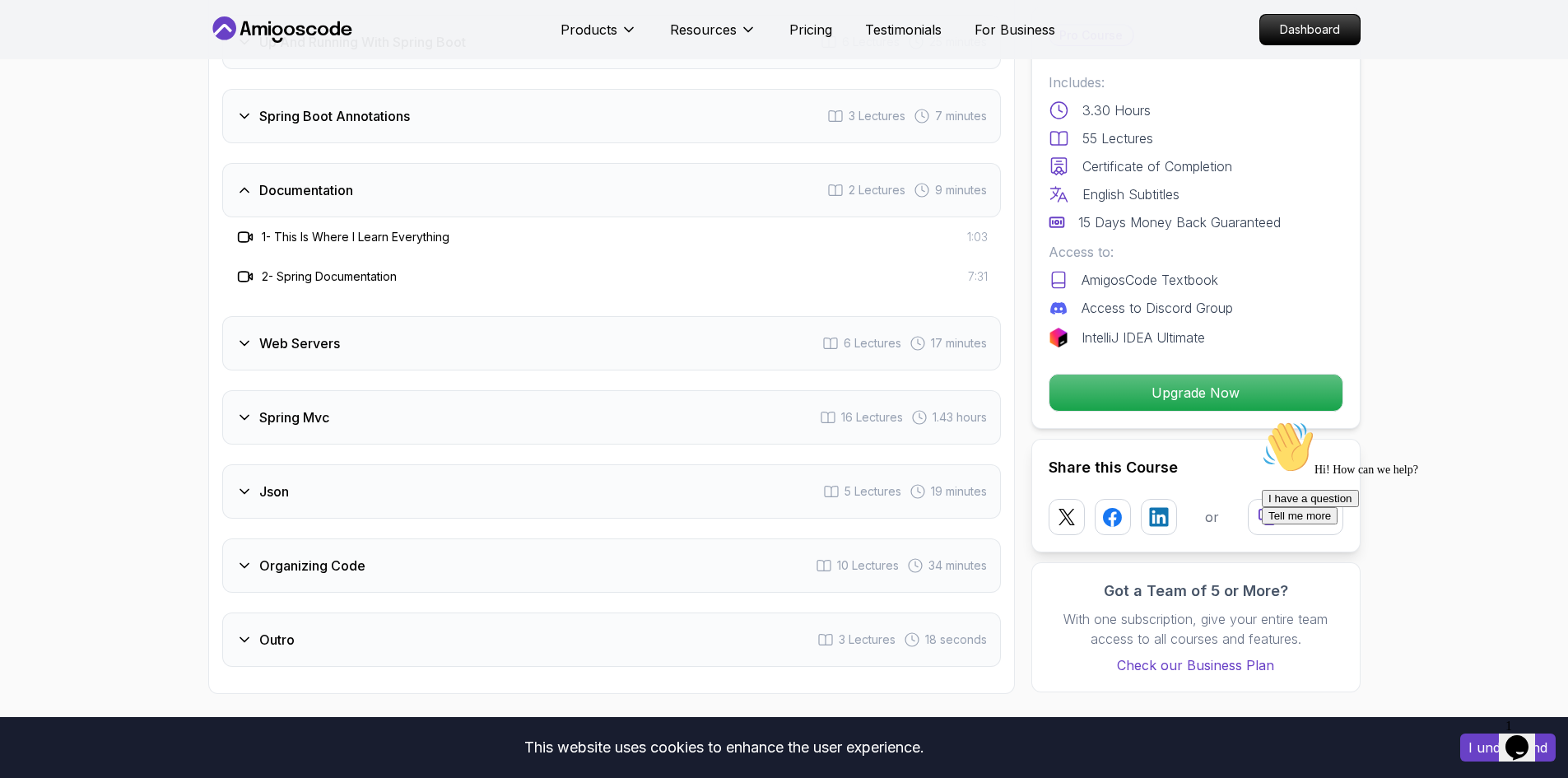
click at [454, 342] on div "Web Servers 6 Lectures 17 minutes" at bounding box center [610, 342] width 778 height 54
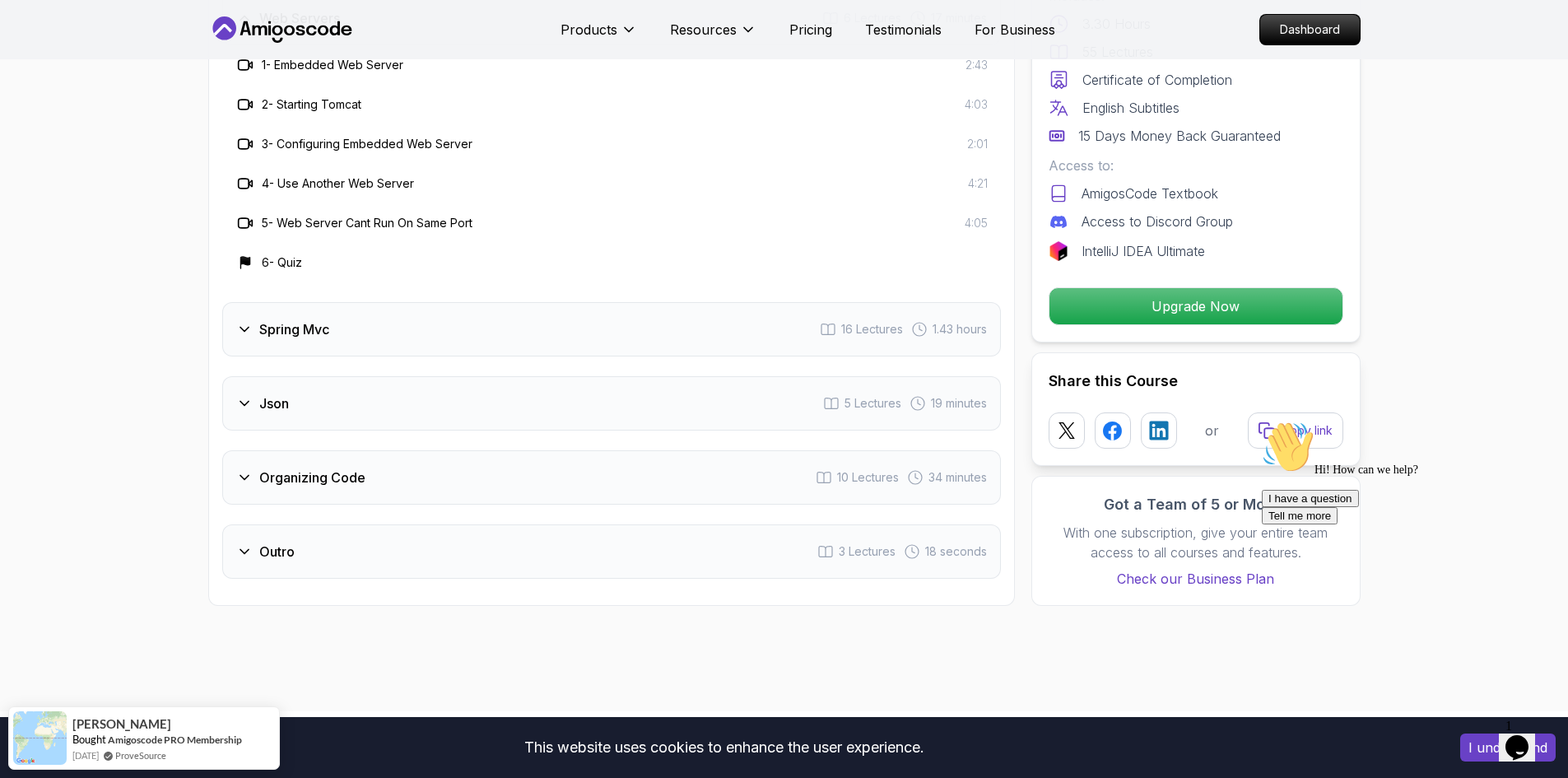
scroll to position [3127, 0]
click at [470, 311] on div "Spring Mvc 16 Lectures 1.43 hours" at bounding box center [610, 327] width 778 height 54
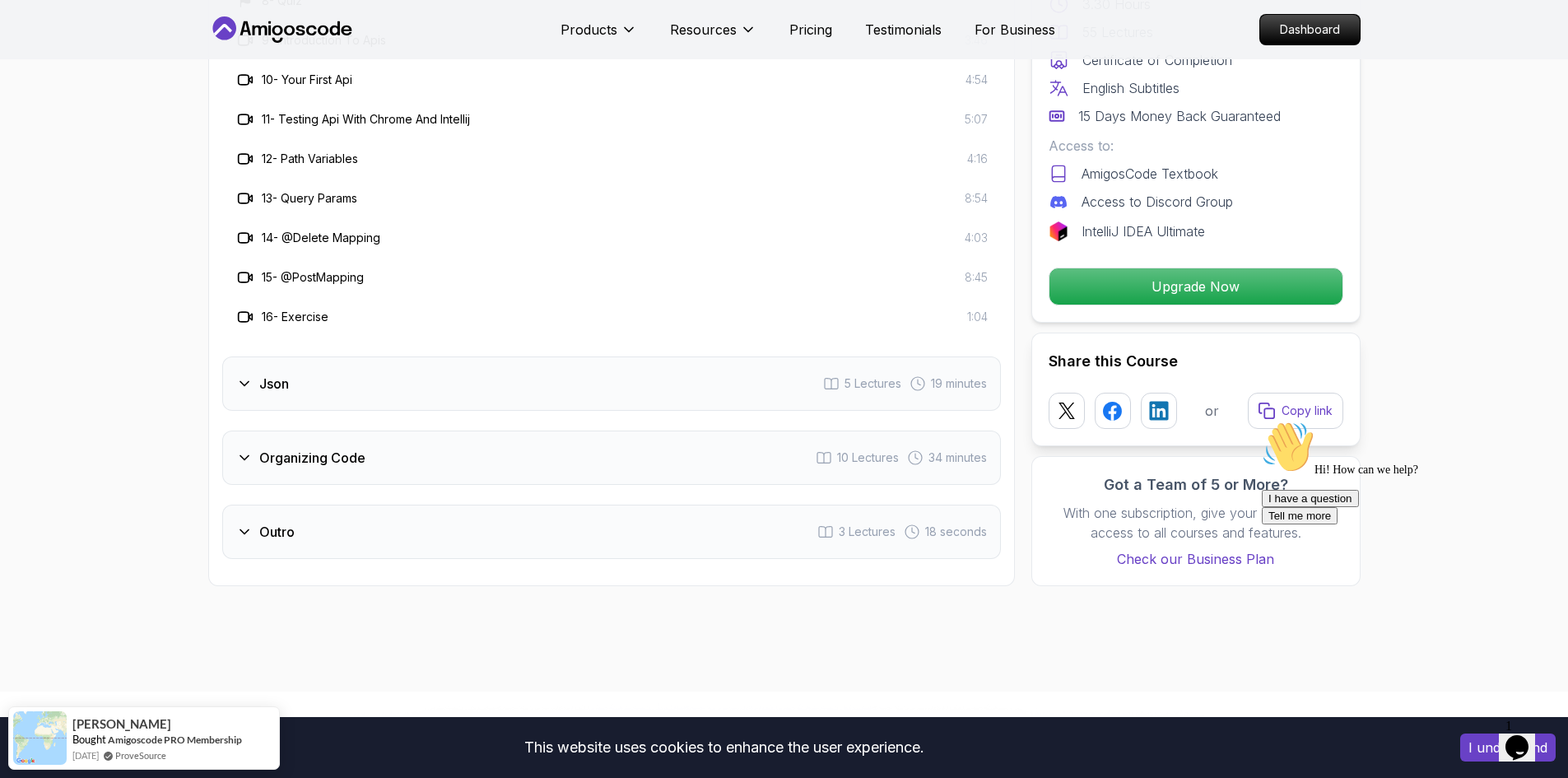
scroll to position [3538, 0]
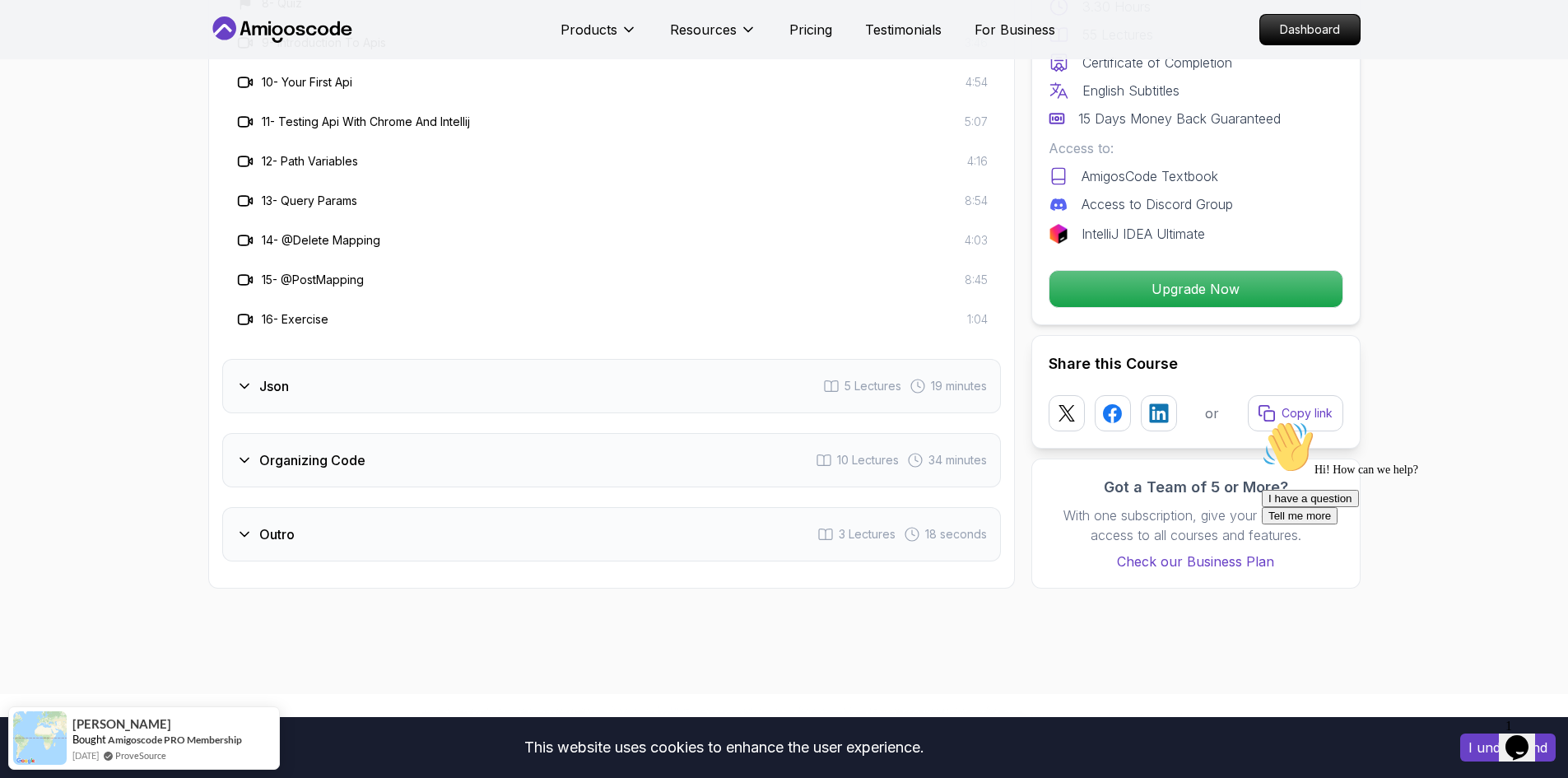
click at [468, 371] on div "Json 5 Lectures 19 minutes" at bounding box center [610, 386] width 778 height 54
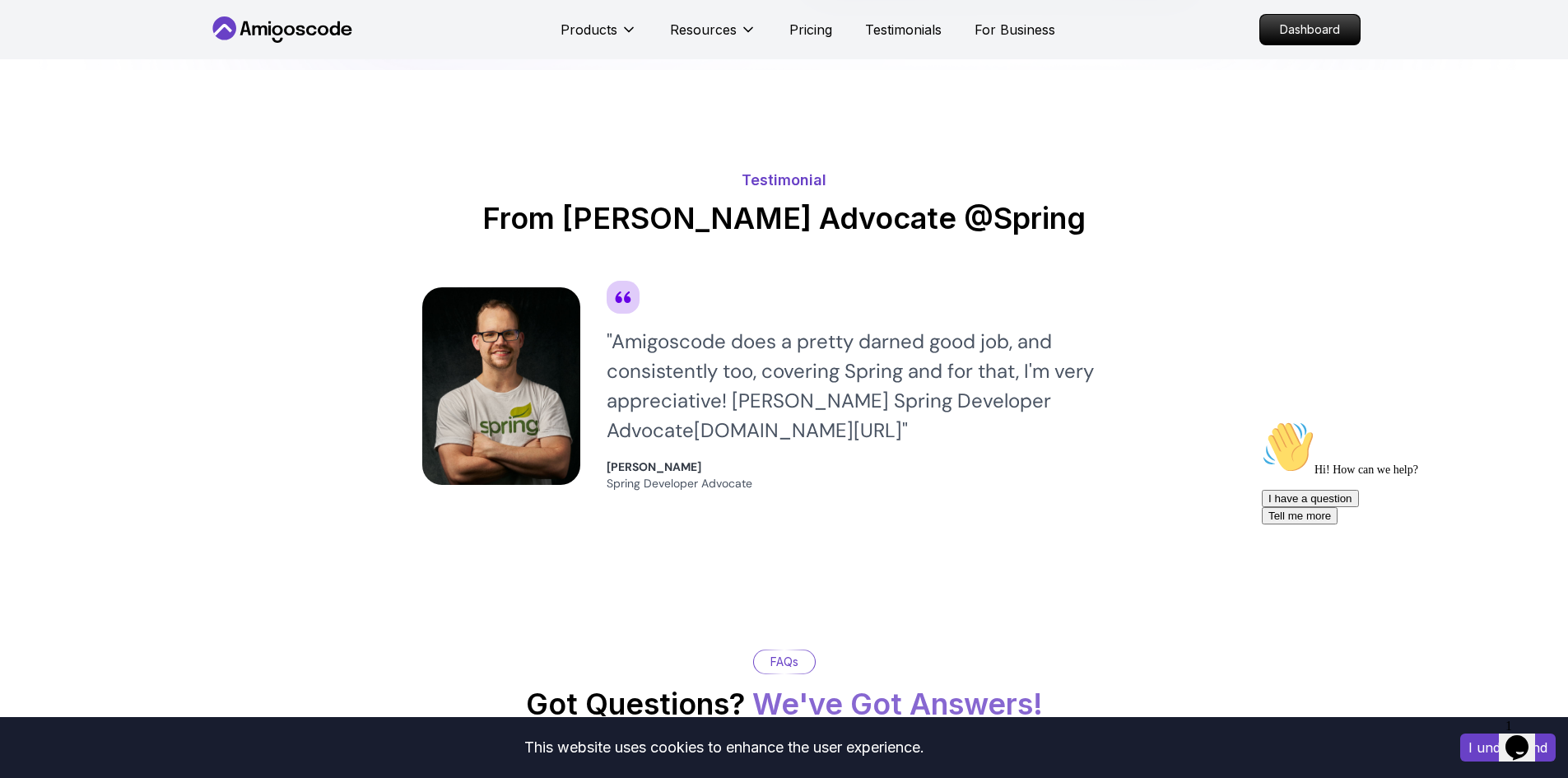
scroll to position [5102, 0]
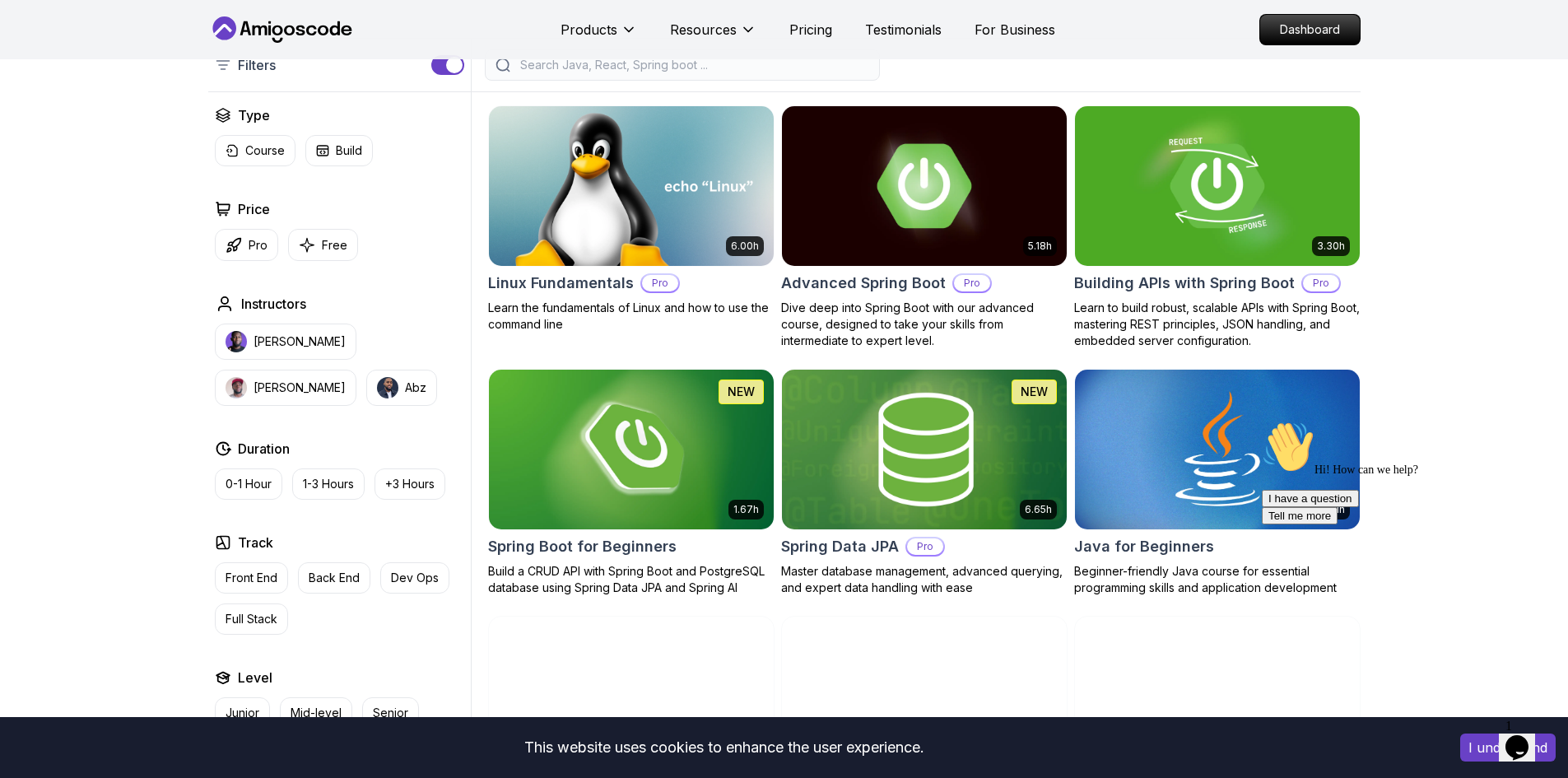
scroll to position [494, 0]
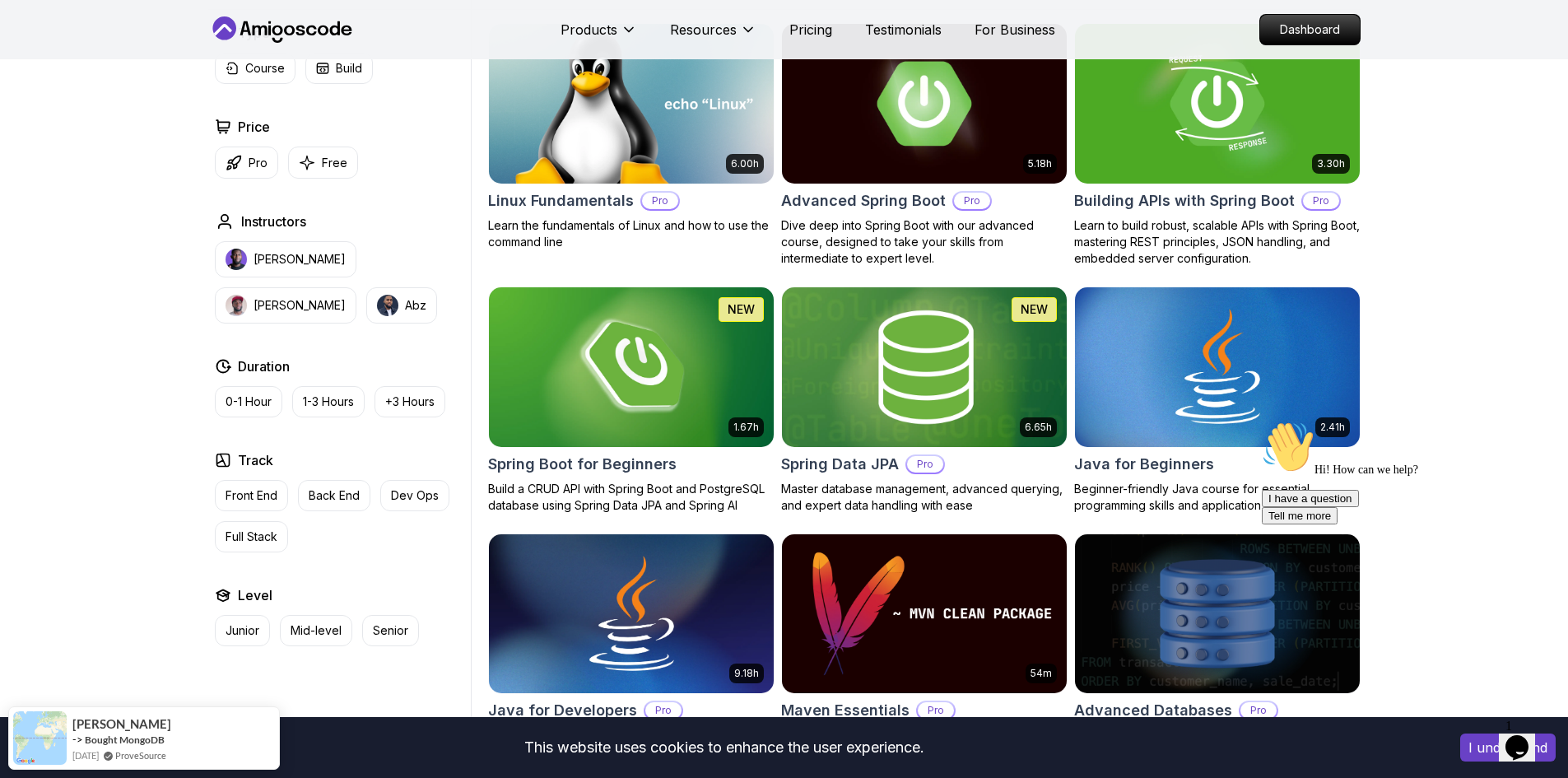
click at [906, 366] on img at bounding box center [923, 366] width 299 height 167
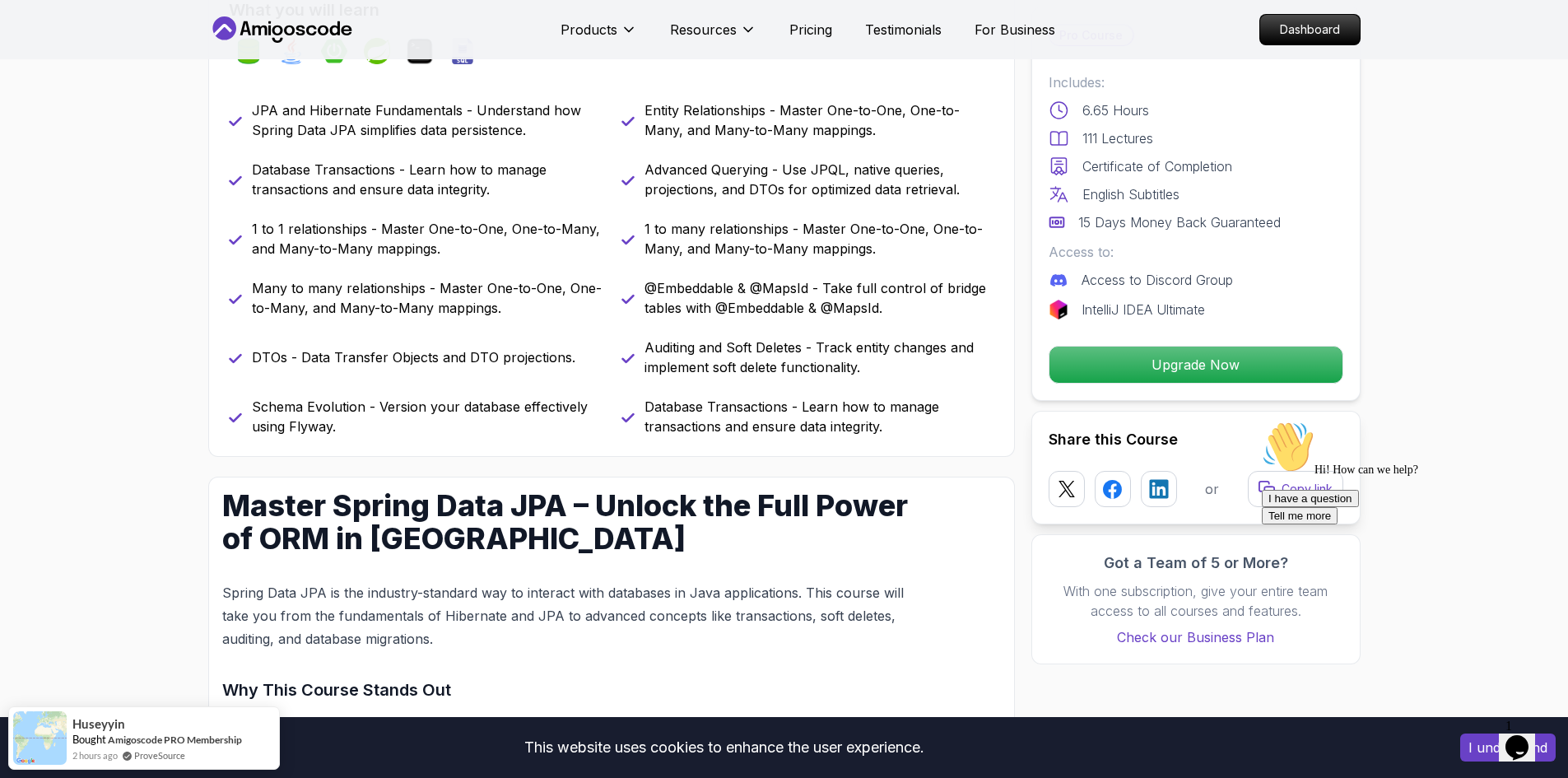
scroll to position [659, 0]
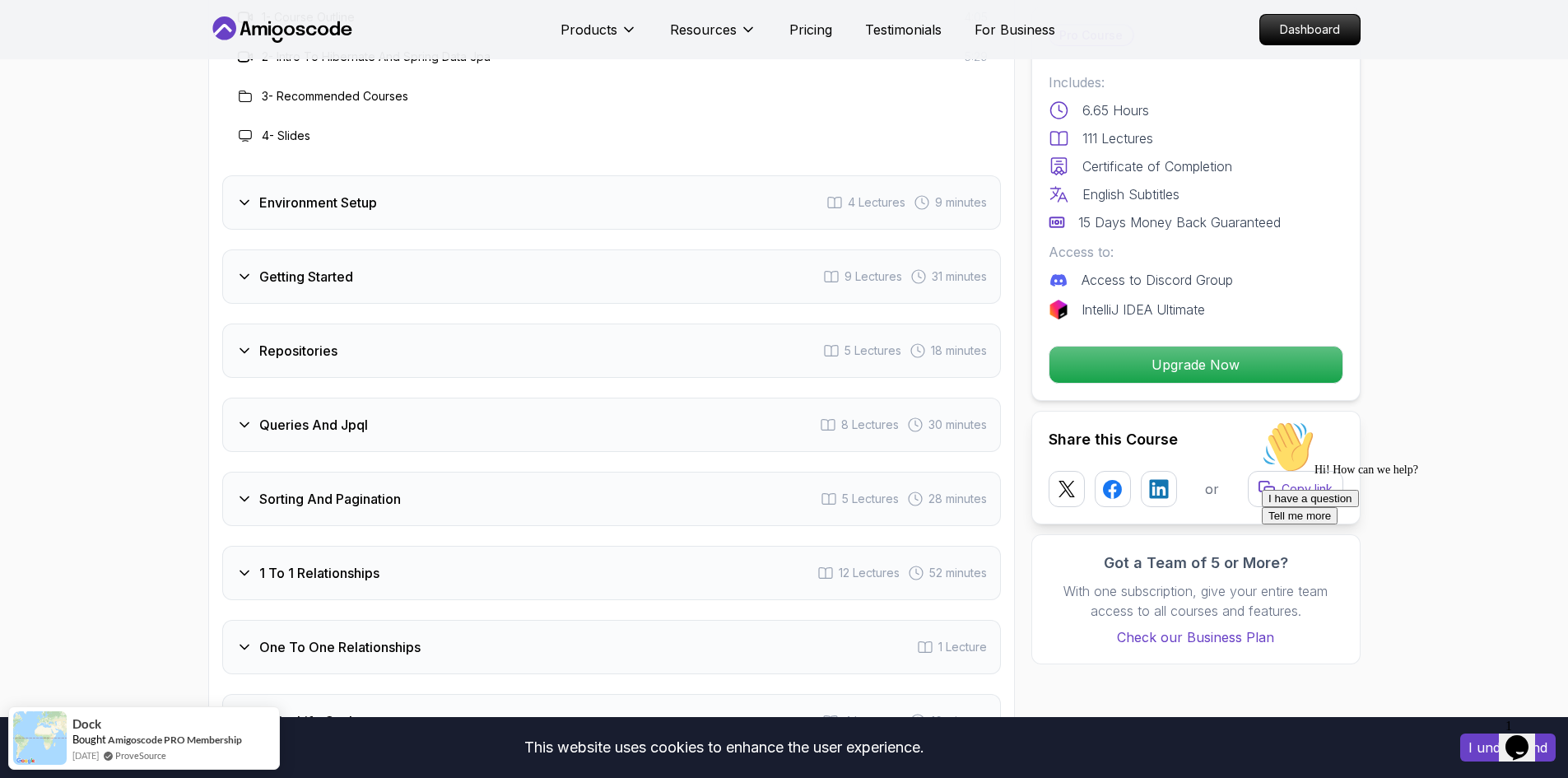
scroll to position [2222, 0]
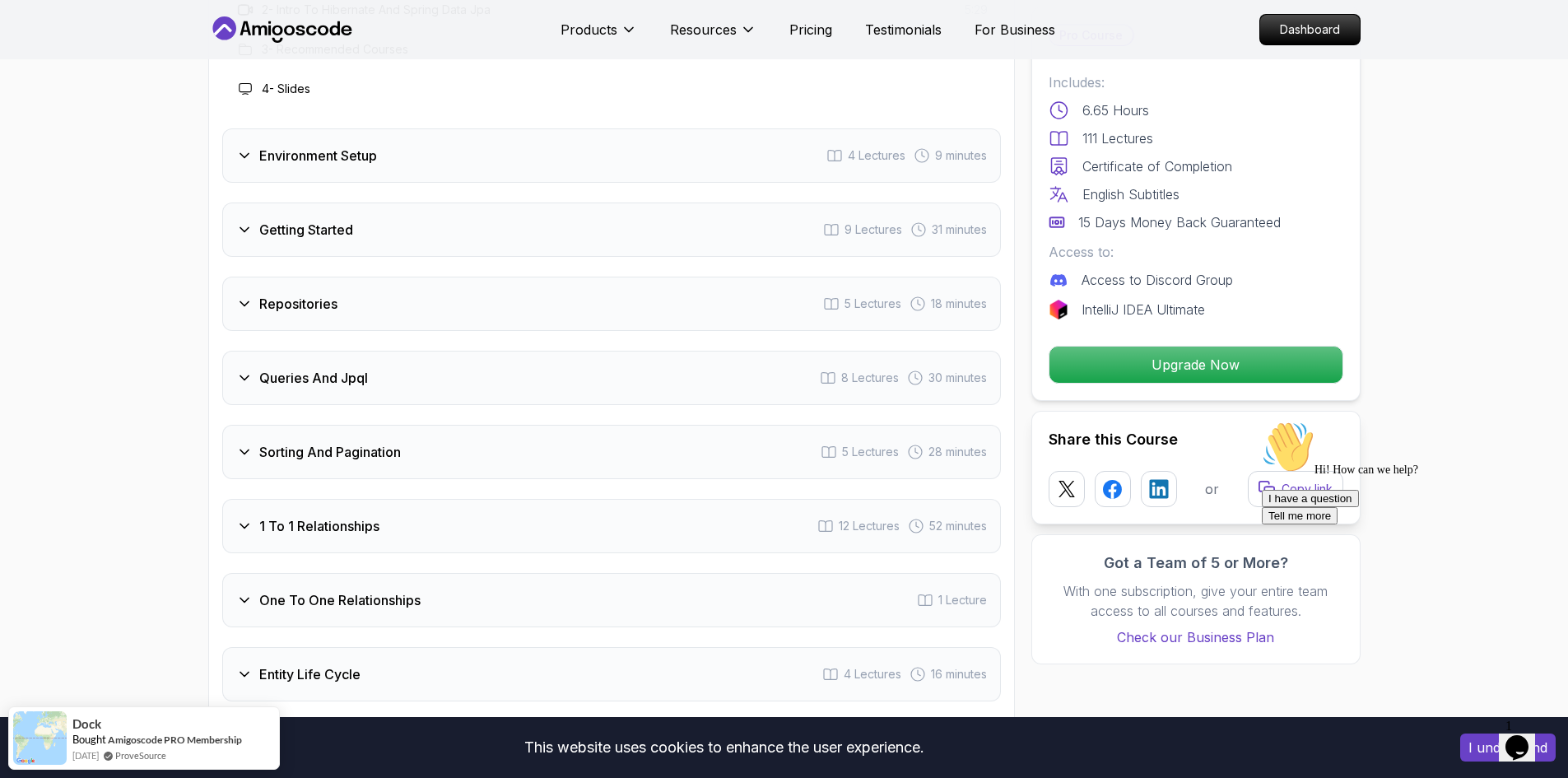
click at [558, 292] on div "Repositories 5 Lectures 18 minutes" at bounding box center [610, 303] width 778 height 54
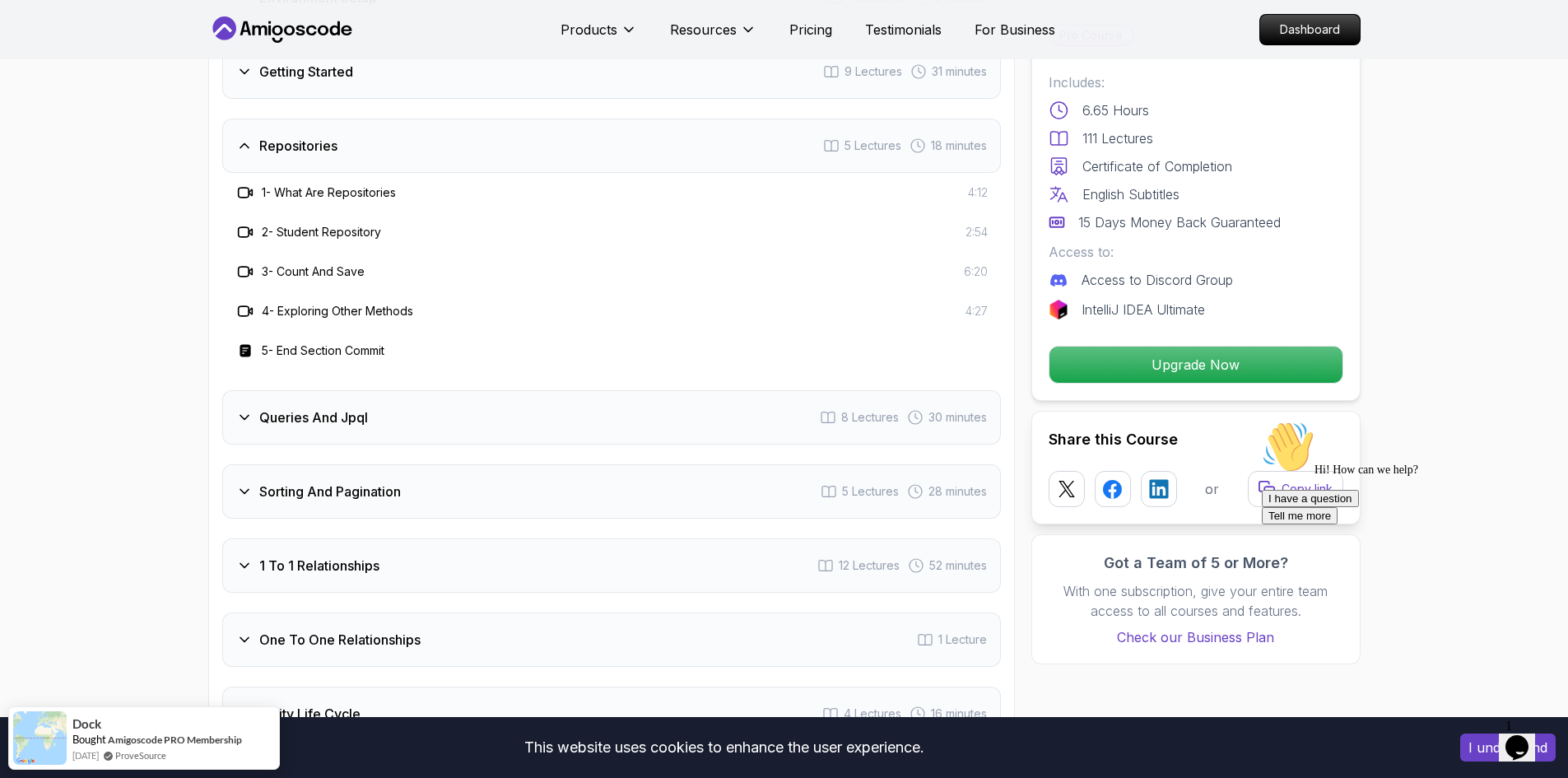
click at [415, 130] on div "Repositories 5 Lectures 18 minutes" at bounding box center [610, 145] width 778 height 54
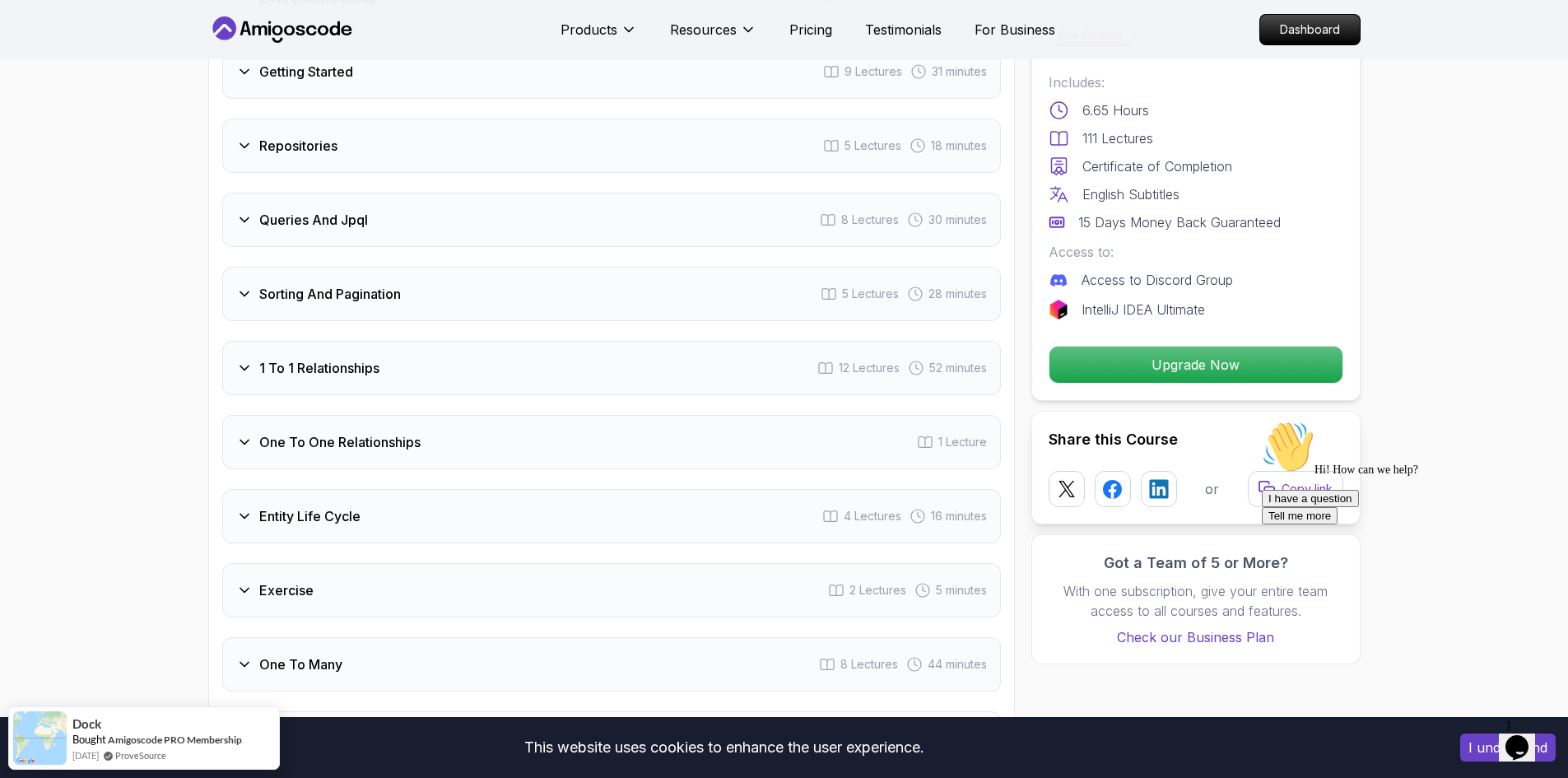
click at [457, 286] on div "Sorting And Pagination 5 Lectures 28 minutes" at bounding box center [610, 293] width 778 height 54
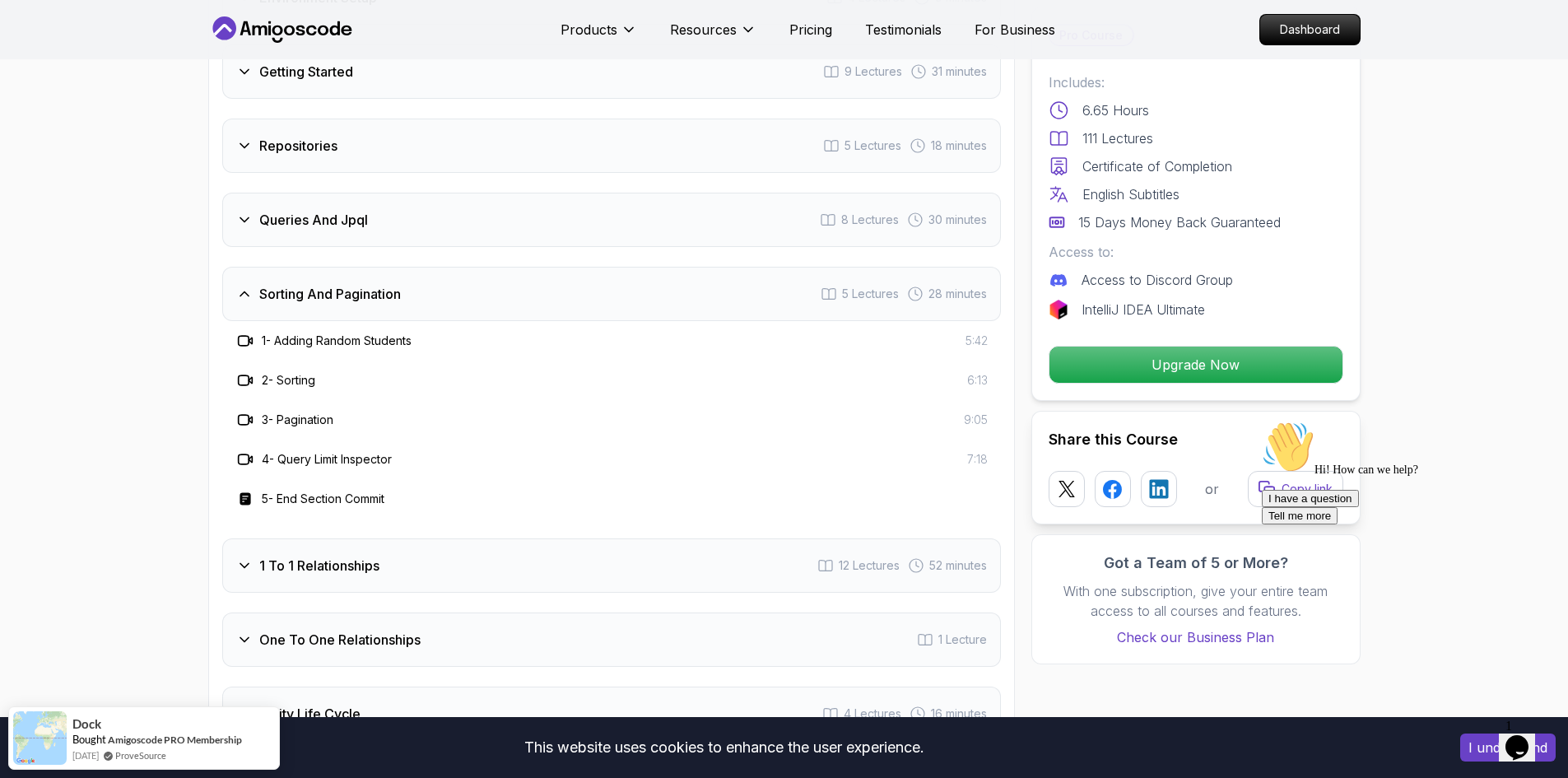
click at [463, 276] on div "Sorting And Pagination 5 Lectures 28 minutes" at bounding box center [610, 293] width 778 height 54
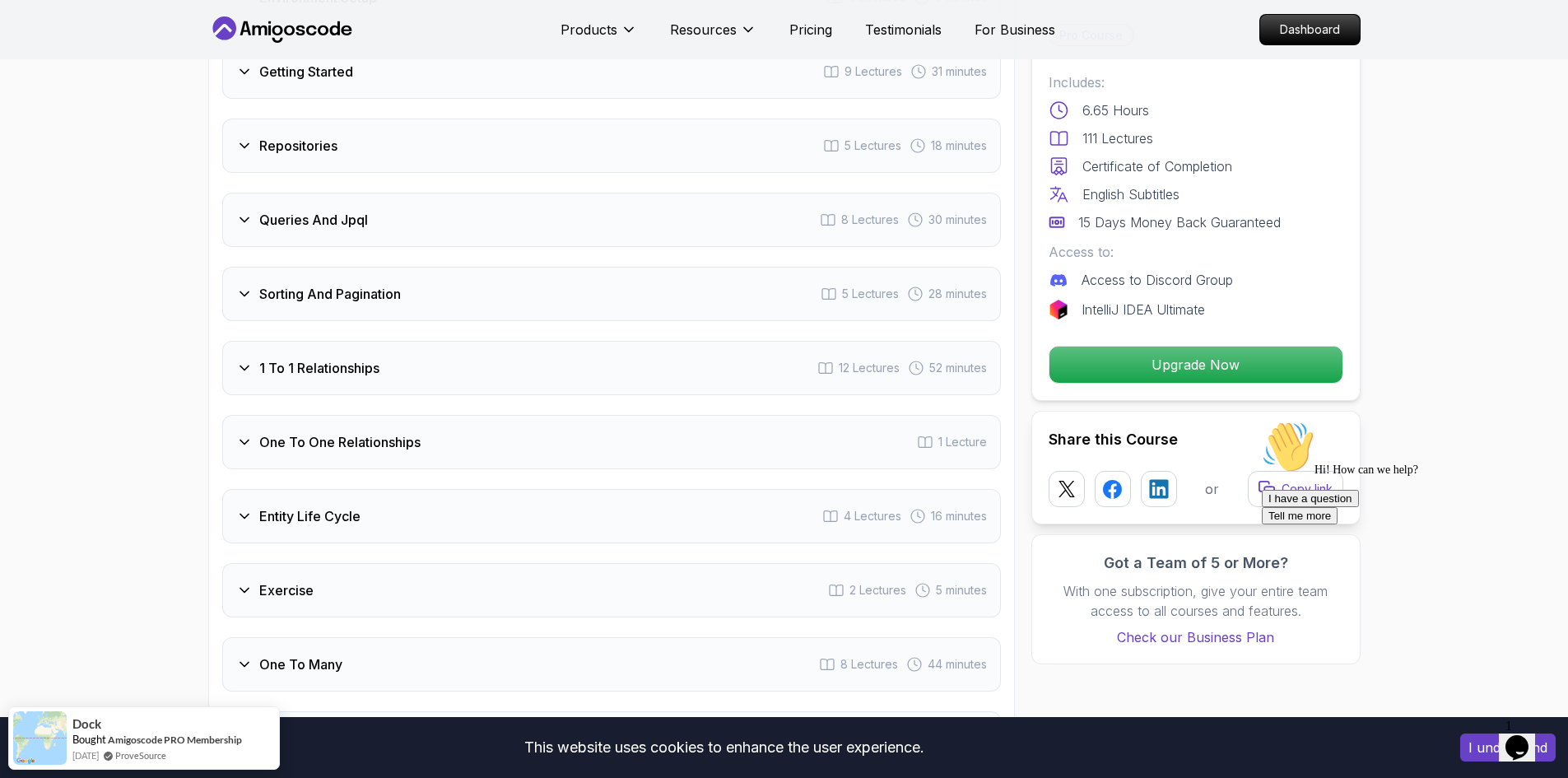
click at [480, 210] on div "Queries And Jpql 8 Lectures 30 minutes" at bounding box center [610, 219] width 778 height 54
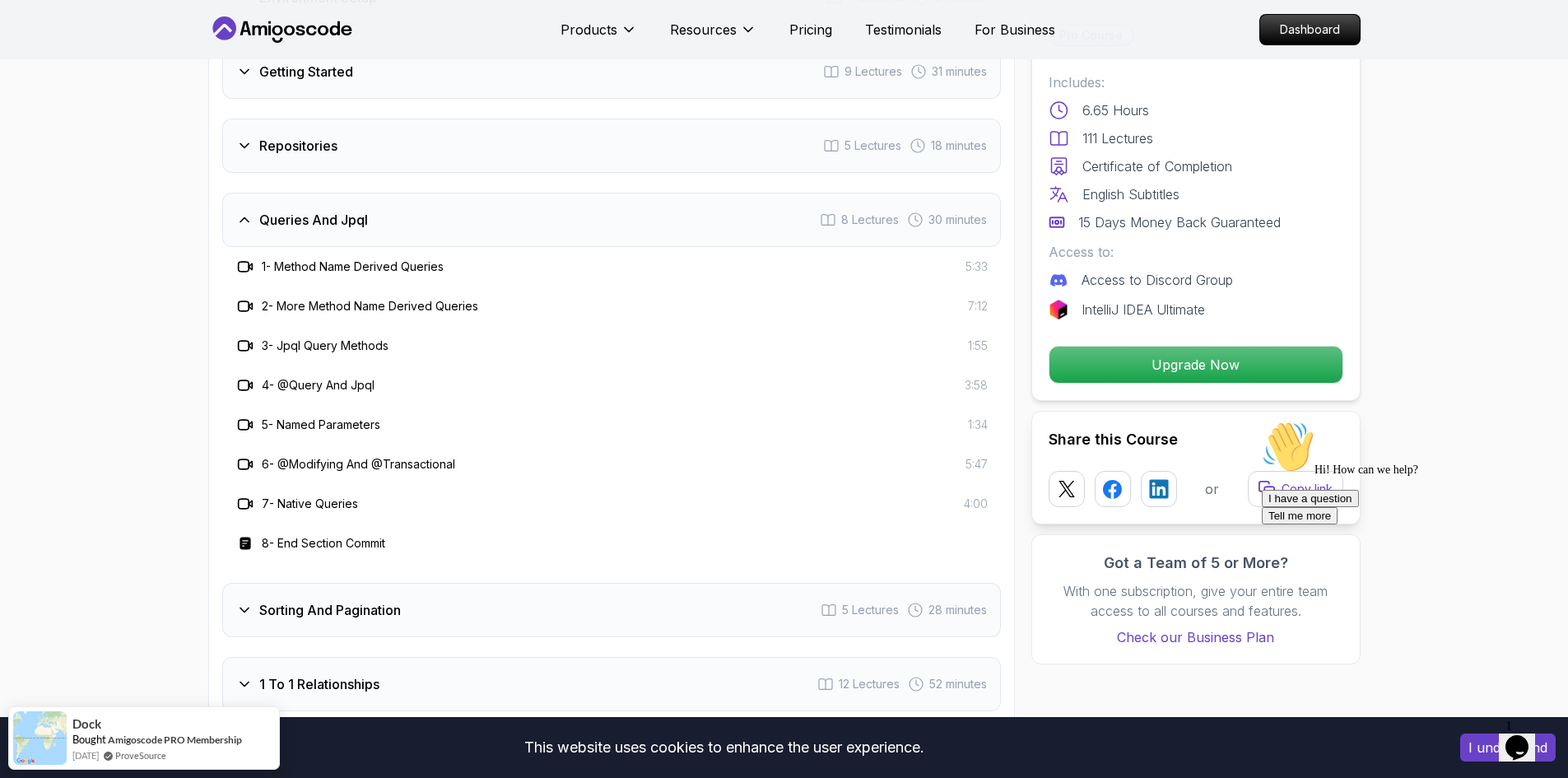
click at [485, 202] on div "Queries And Jpql 8 Lectures 30 minutes" at bounding box center [610, 219] width 778 height 54
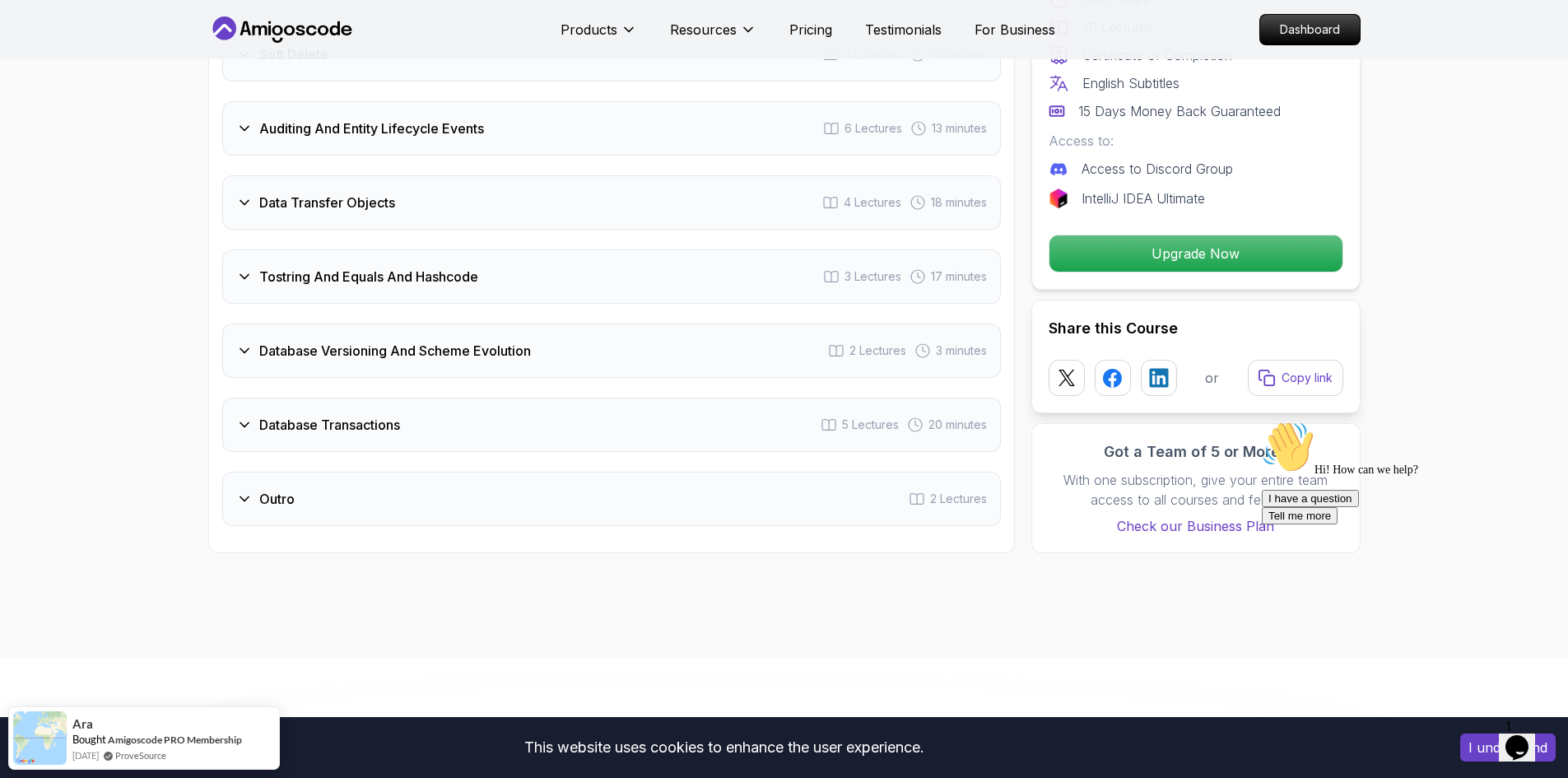
scroll to position [3127, 0]
click at [606, 275] on div "Tostring And Equals And Hashcode 3 Lectures 17 minutes" at bounding box center [610, 277] width 778 height 54
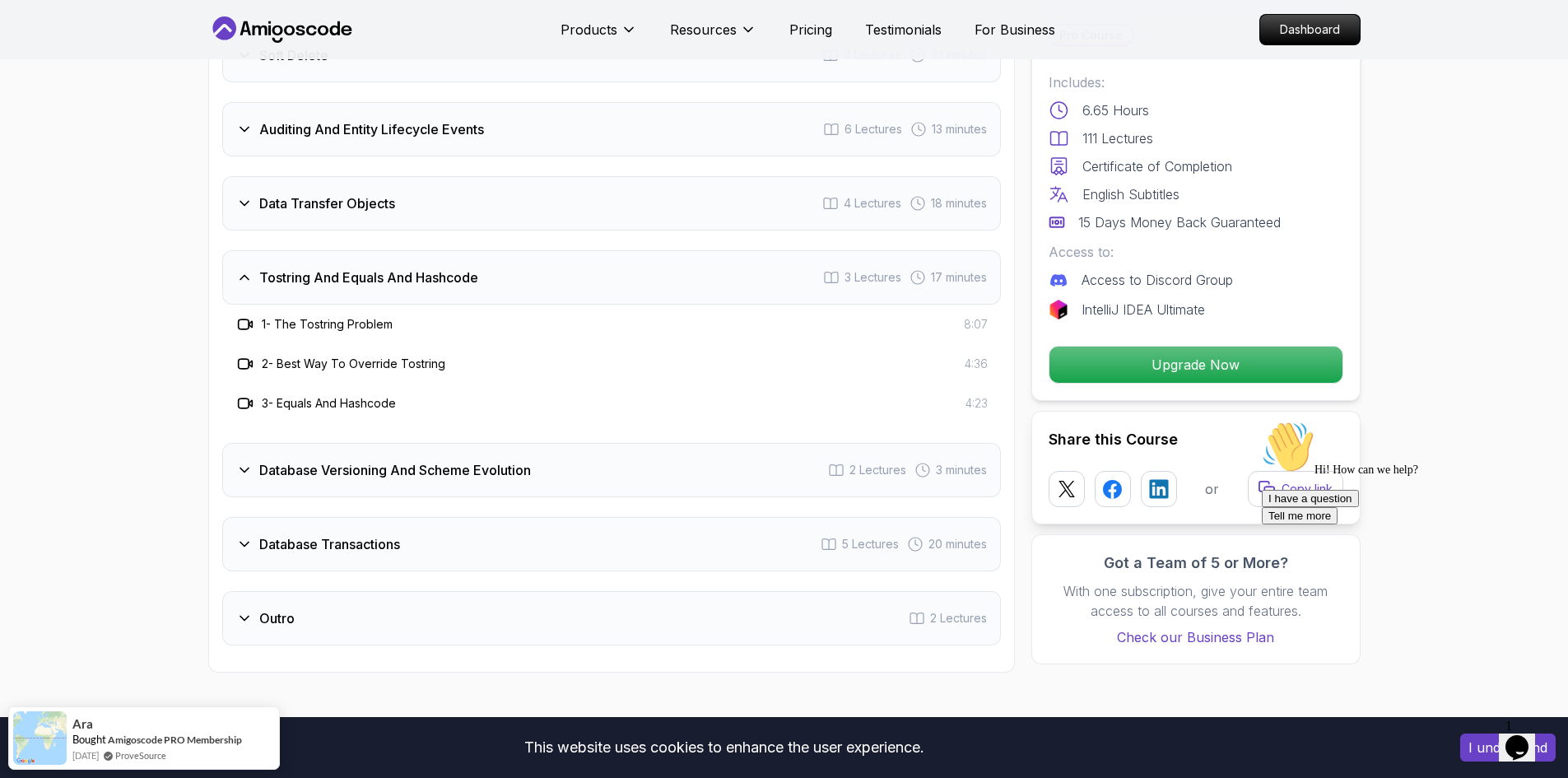
click at [620, 253] on div "Tostring And Equals And Hashcode 3 Lectures 17 minutes" at bounding box center [610, 277] width 778 height 54
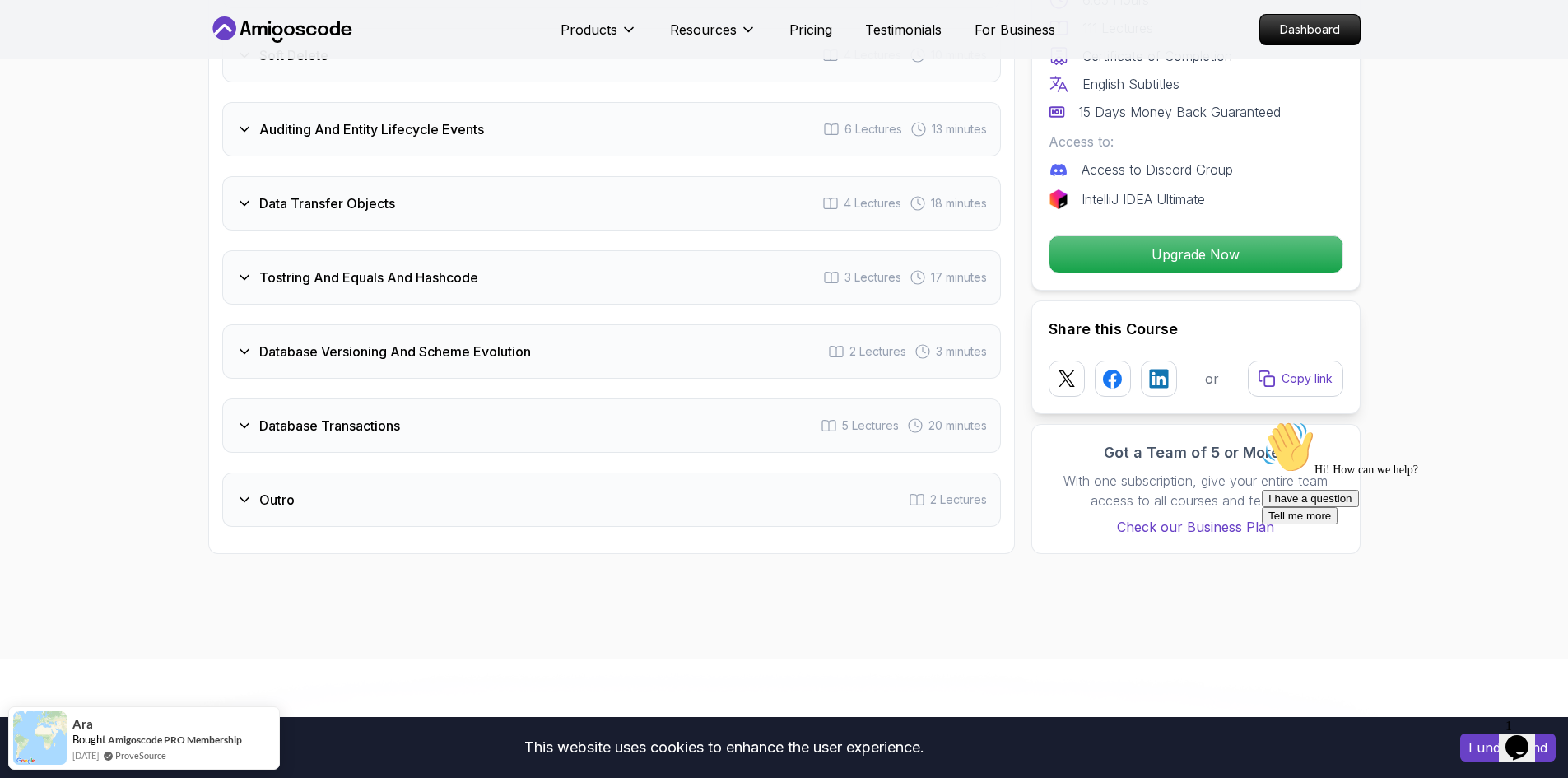
click at [673, 329] on div "Database Versioning And Scheme Evolution 2 Lectures 3 minutes" at bounding box center [610, 351] width 778 height 54
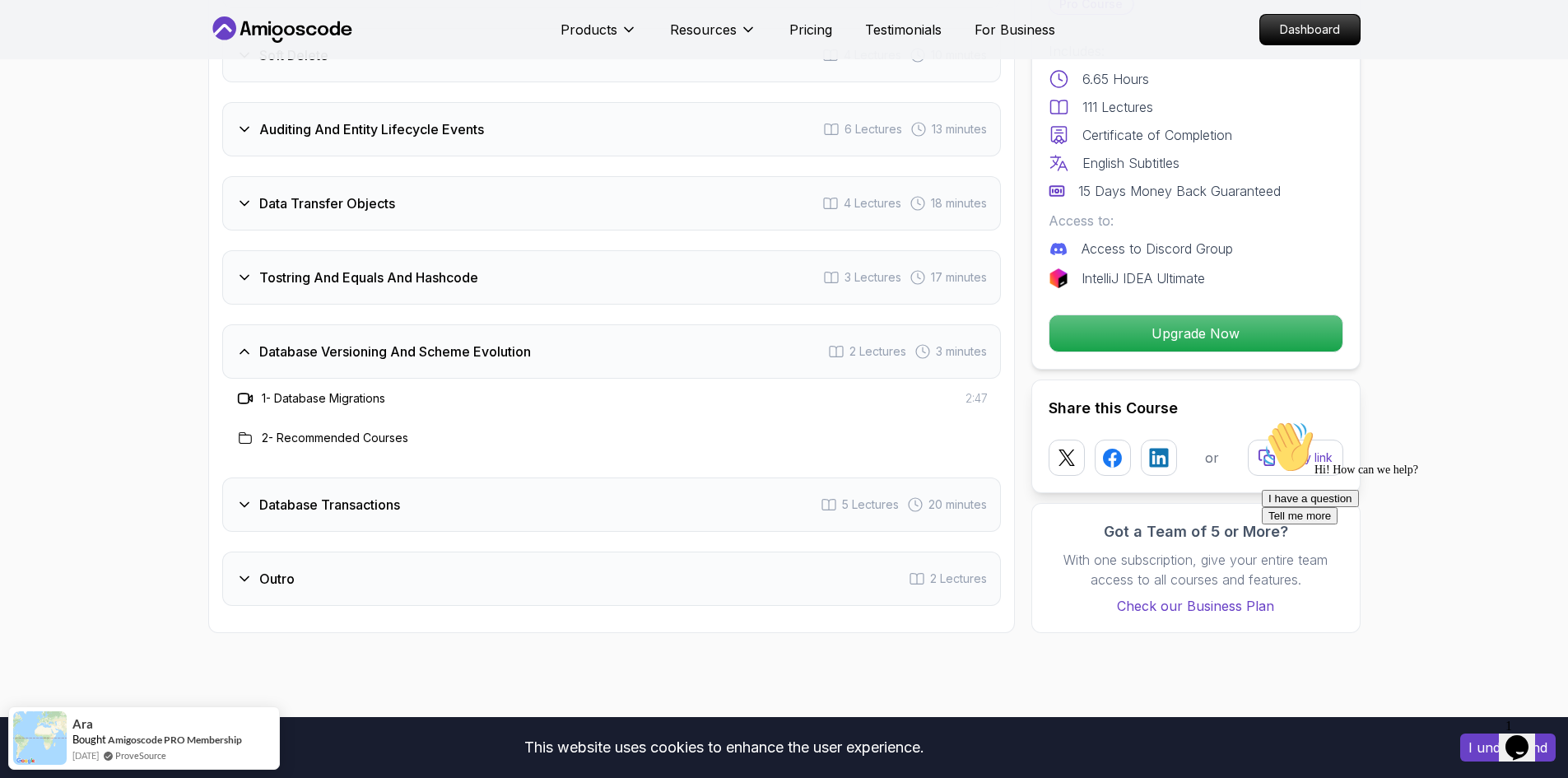
click at [673, 329] on div "Database Versioning And Scheme Evolution 2 Lectures 3 minutes" at bounding box center [610, 351] width 778 height 54
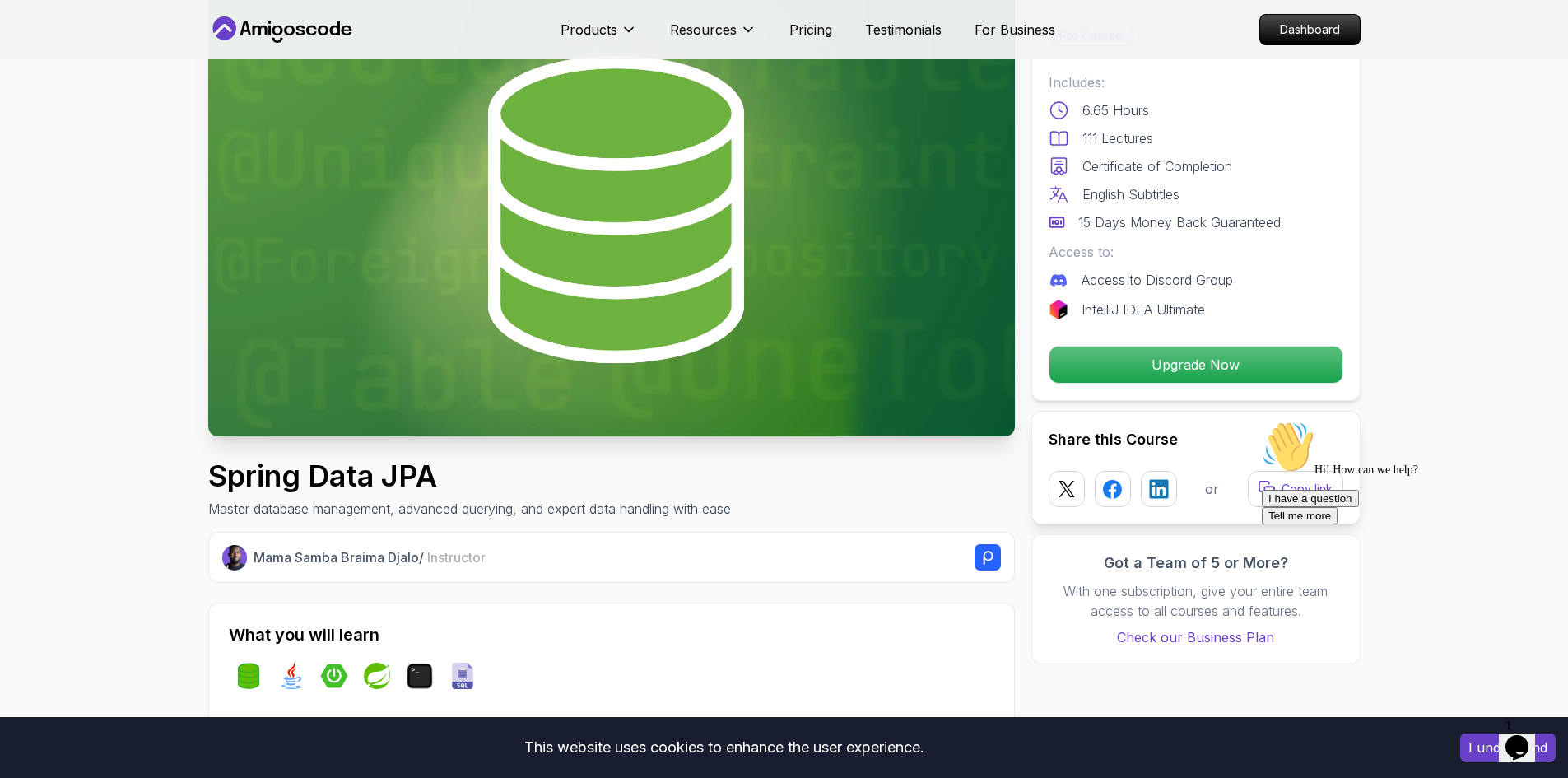
scroll to position [0, 0]
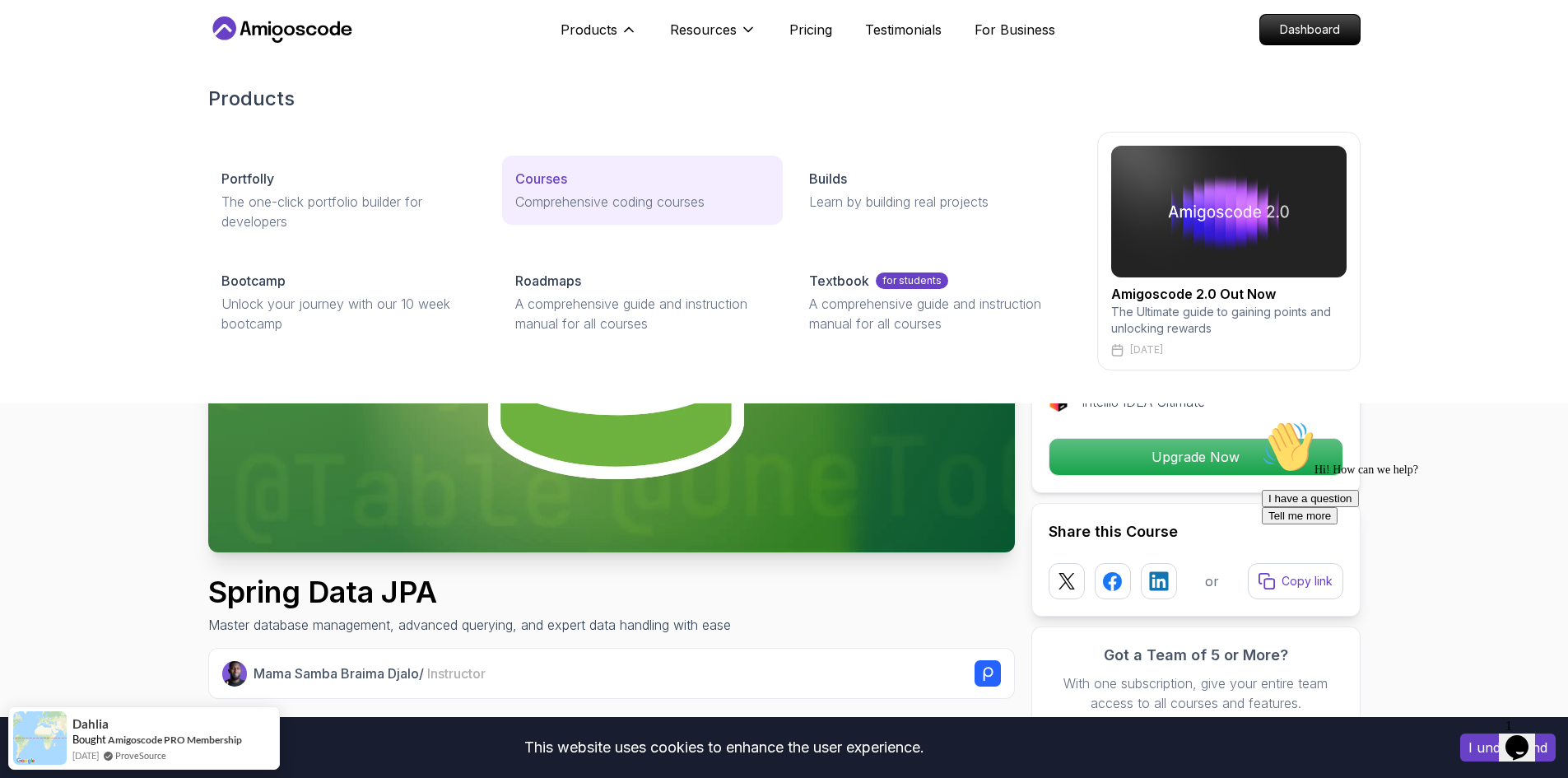
click at [599, 189] on link "Courses Comprehensive coding courses" at bounding box center [642, 190] width 281 height 69
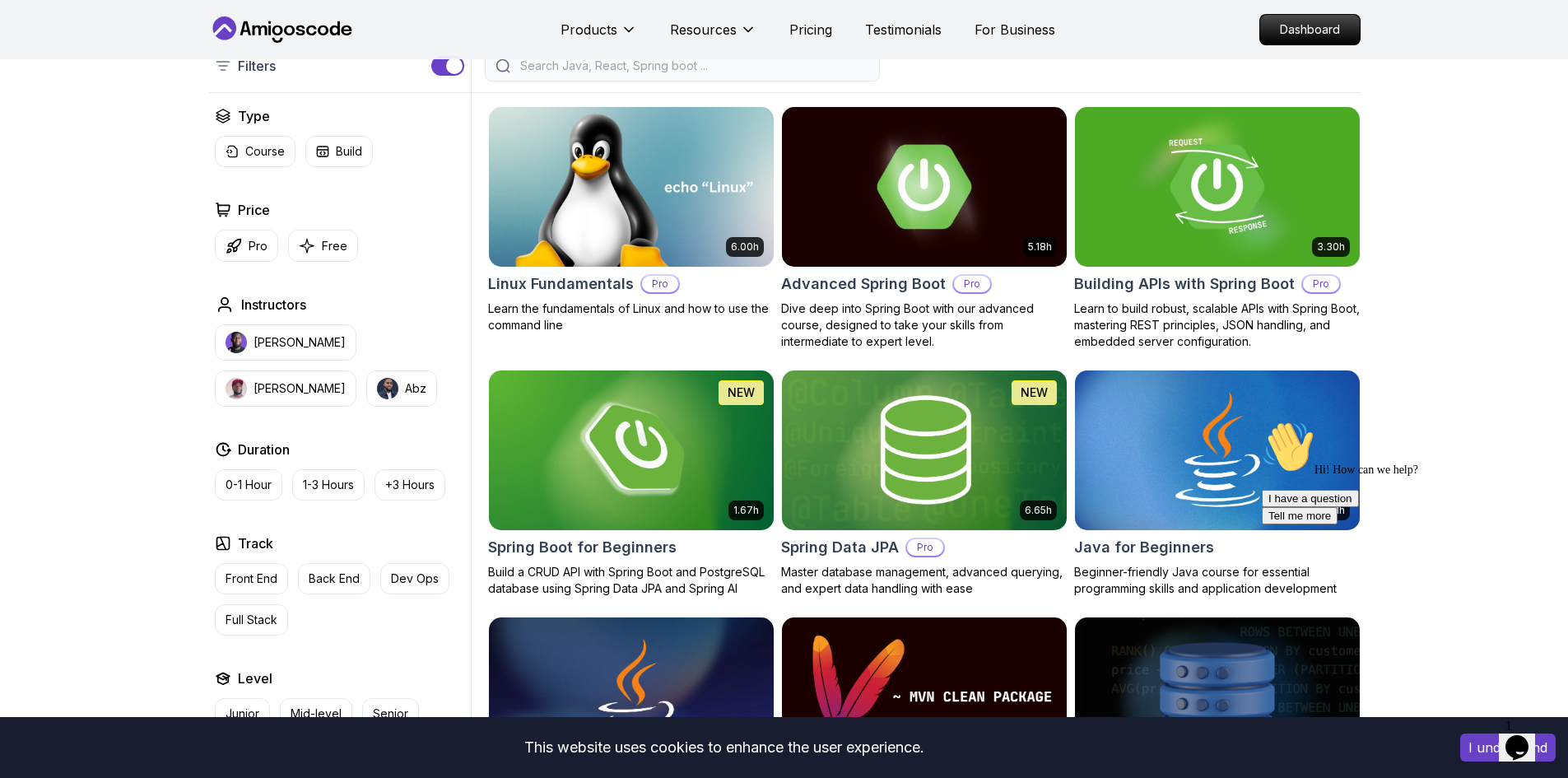
scroll to position [411, 0]
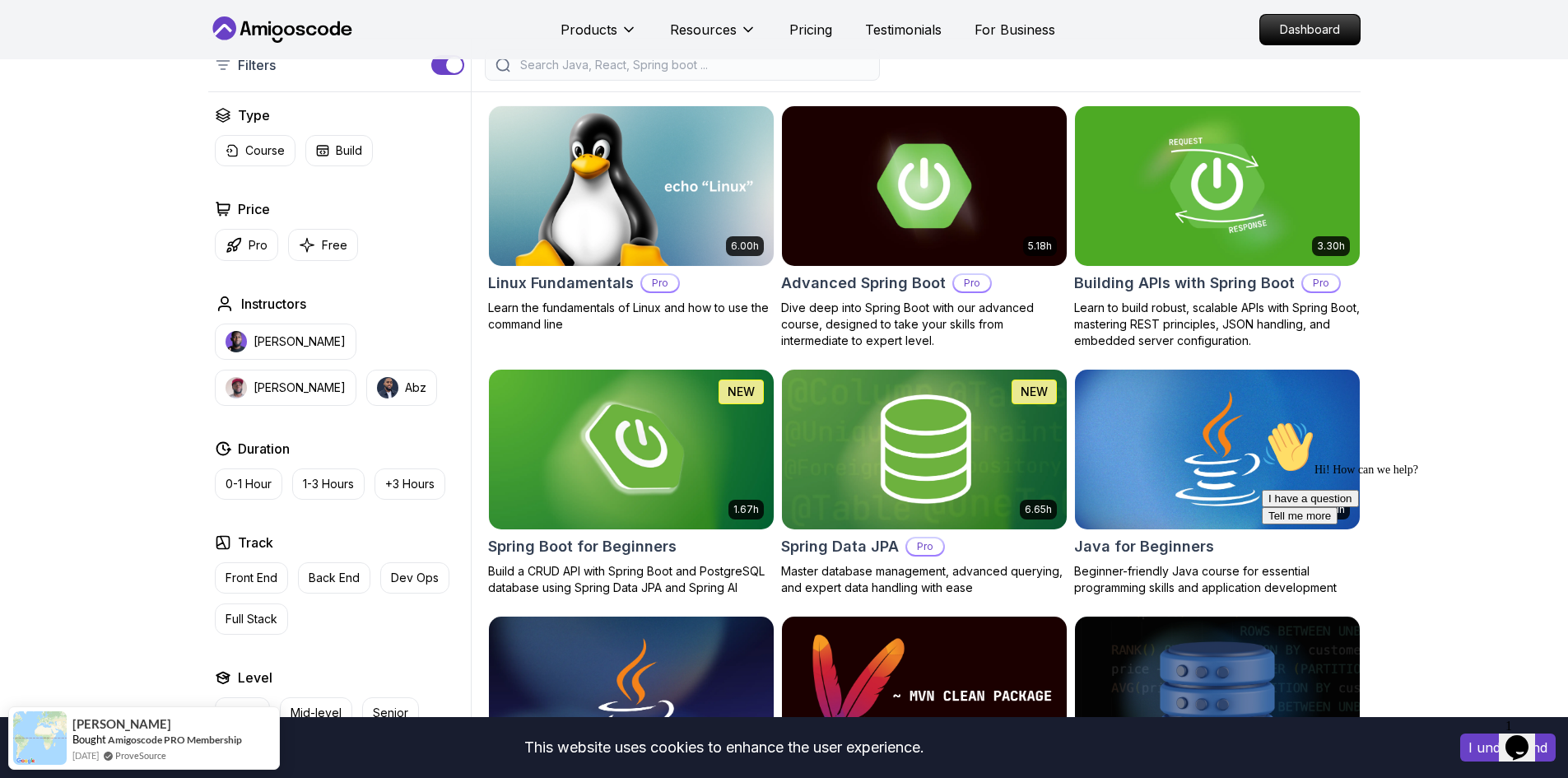
drag, startPoint x: 858, startPoint y: 541, endPoint x: 1403, endPoint y: 345, distance: 579.2
drag, startPoint x: 1159, startPoint y: 307, endPoint x: 1186, endPoint y: 283, distance: 36.1
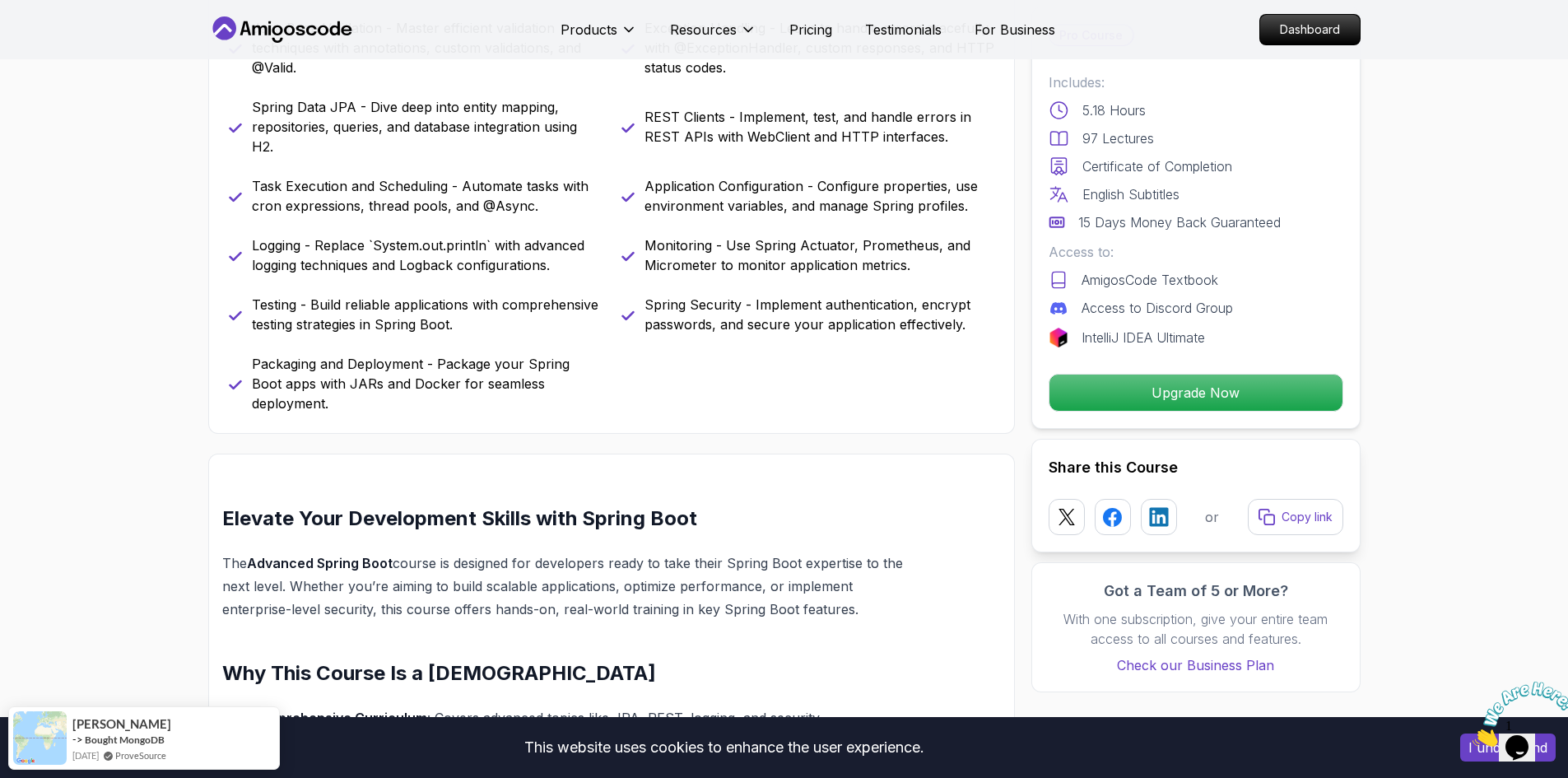
scroll to position [741, 0]
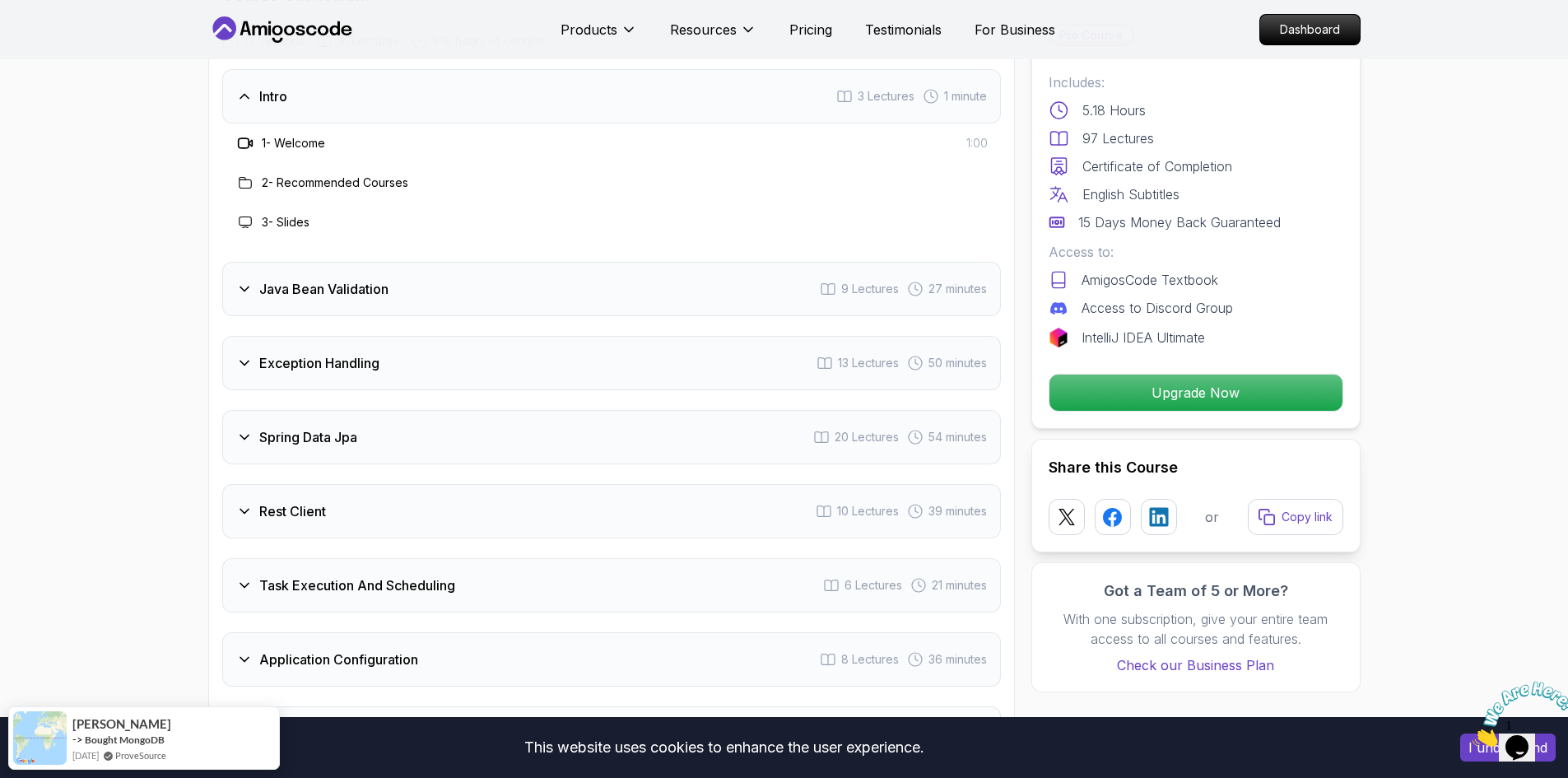
scroll to position [2304, 0]
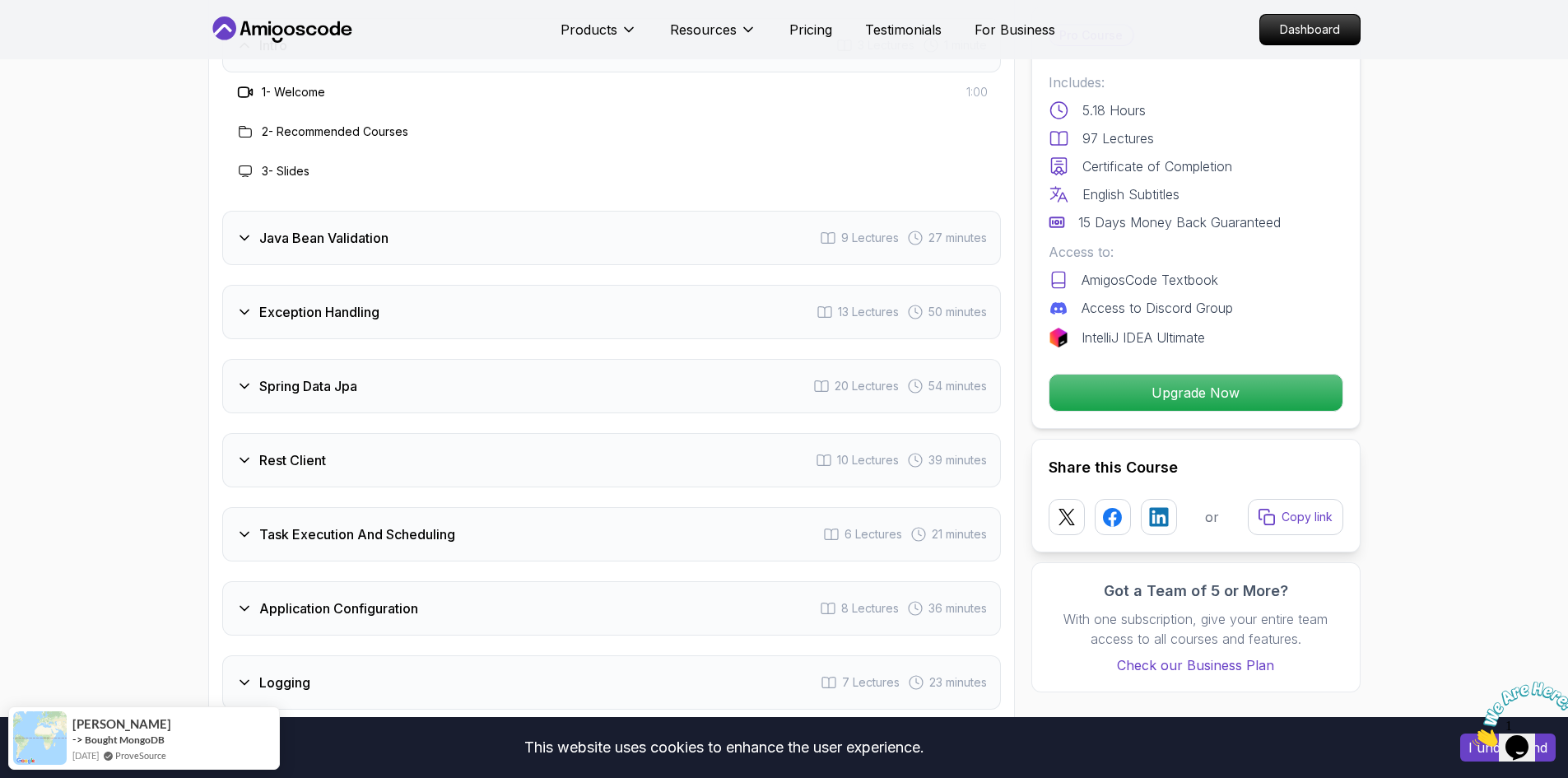
click at [539, 211] on div "Java Bean Validation 9 Lectures 27 minutes" at bounding box center [610, 238] width 778 height 54
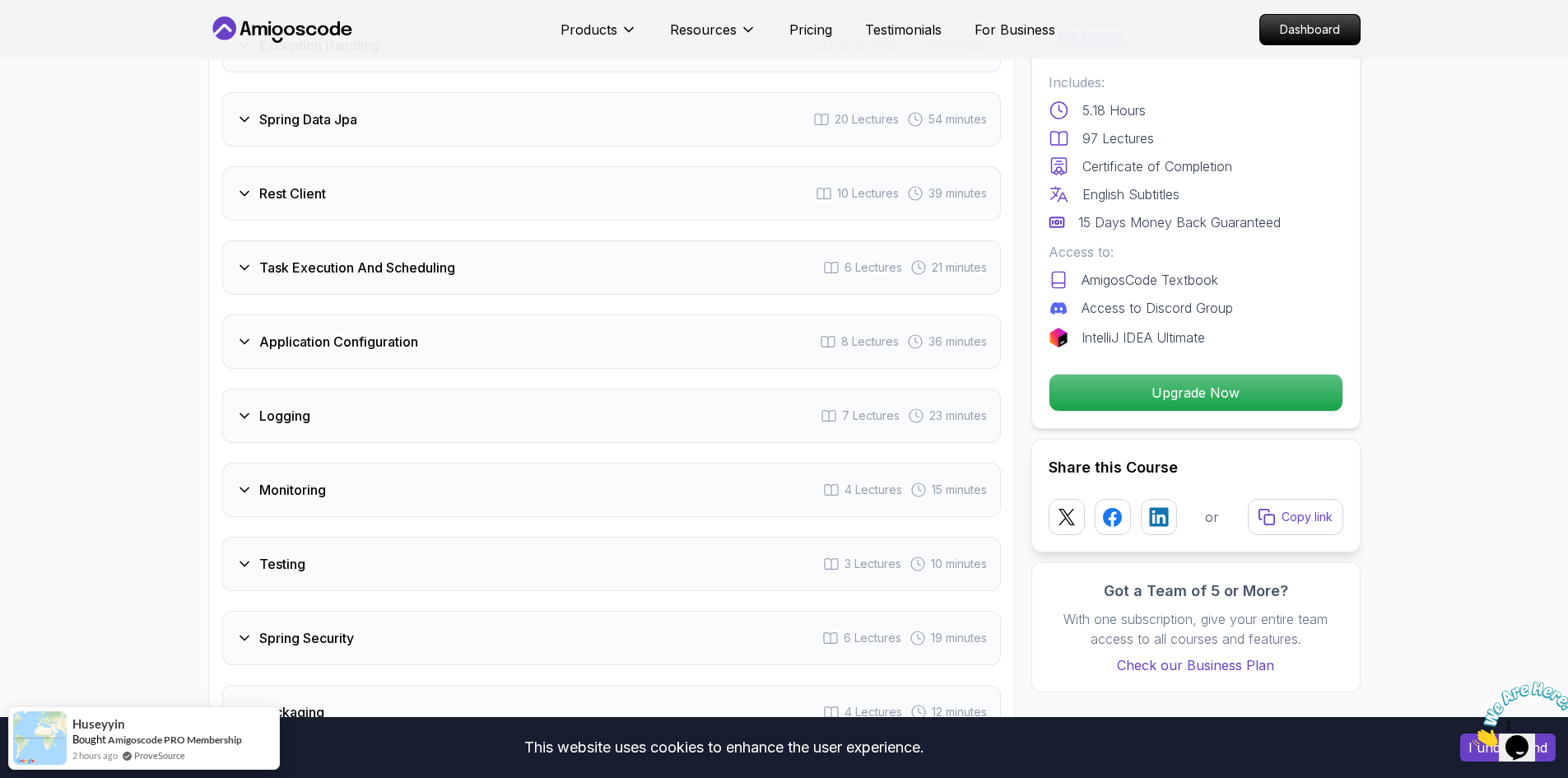
scroll to position [2797, 0]
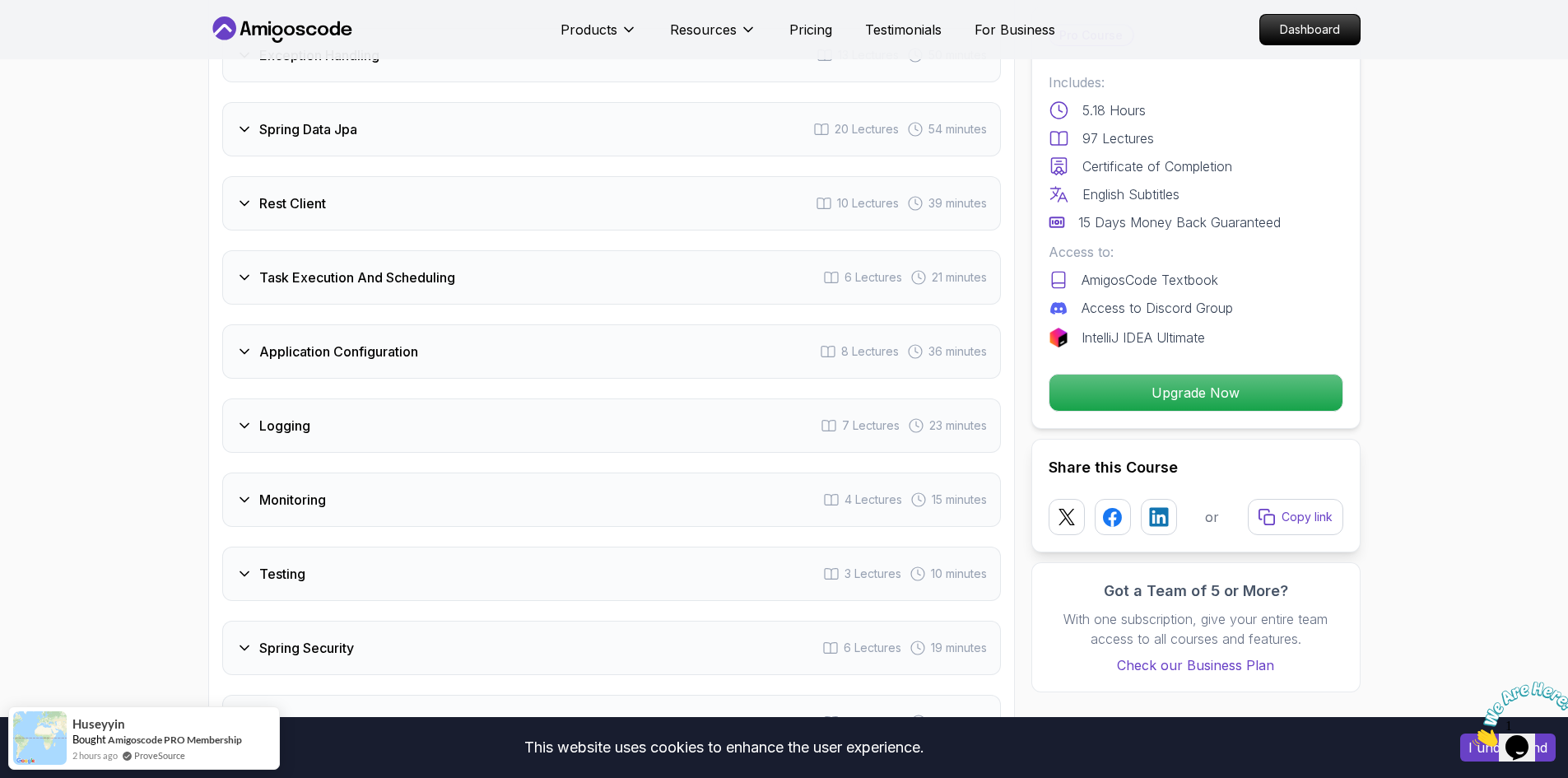
click at [405, 341] on h3 "Application Configuration" at bounding box center [338, 351] width 159 height 20
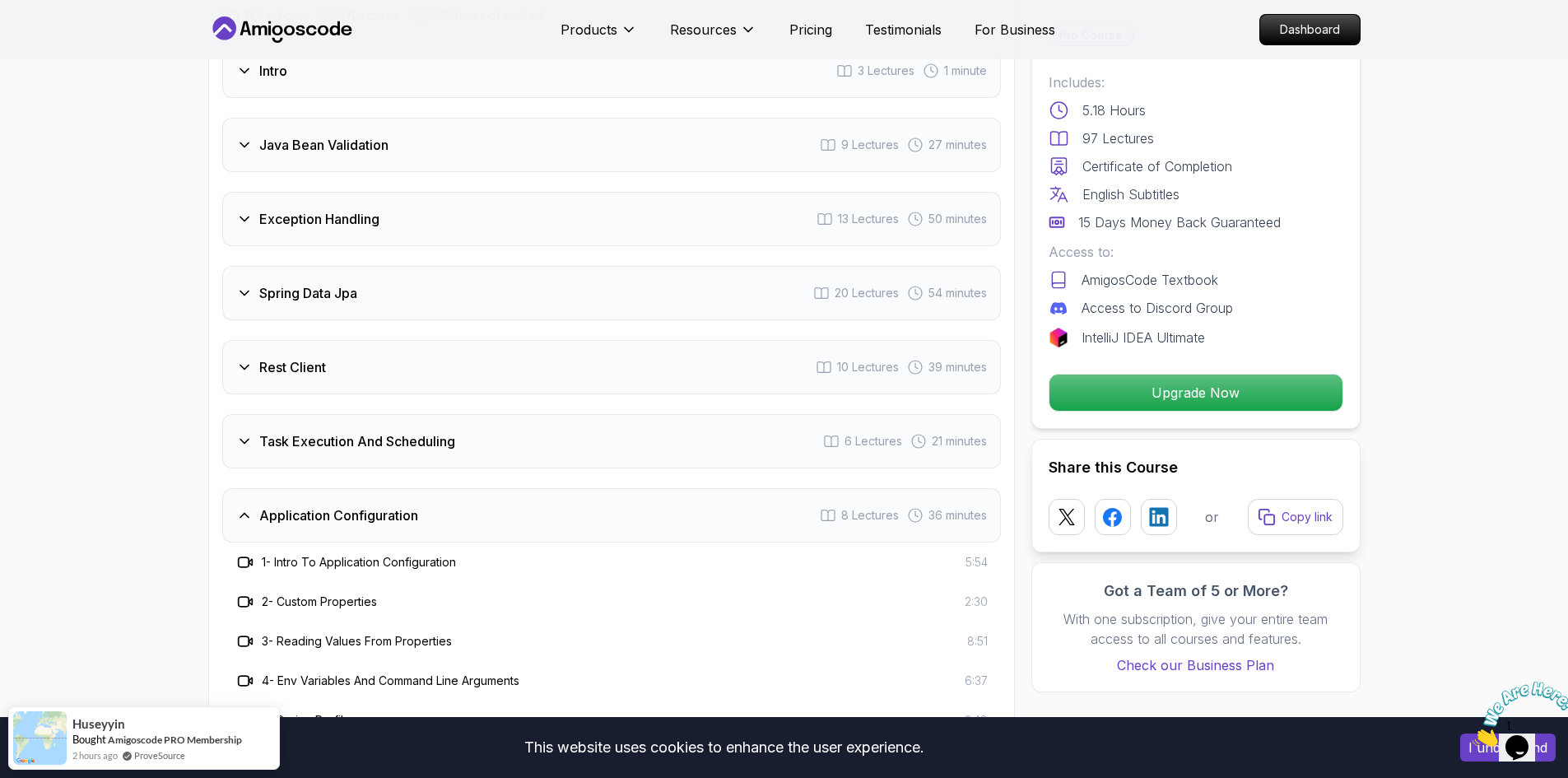
scroll to position [2278, 0]
click at [413, 340] on div "Rest Client 10 Lectures 39 minutes" at bounding box center [610, 367] width 778 height 54
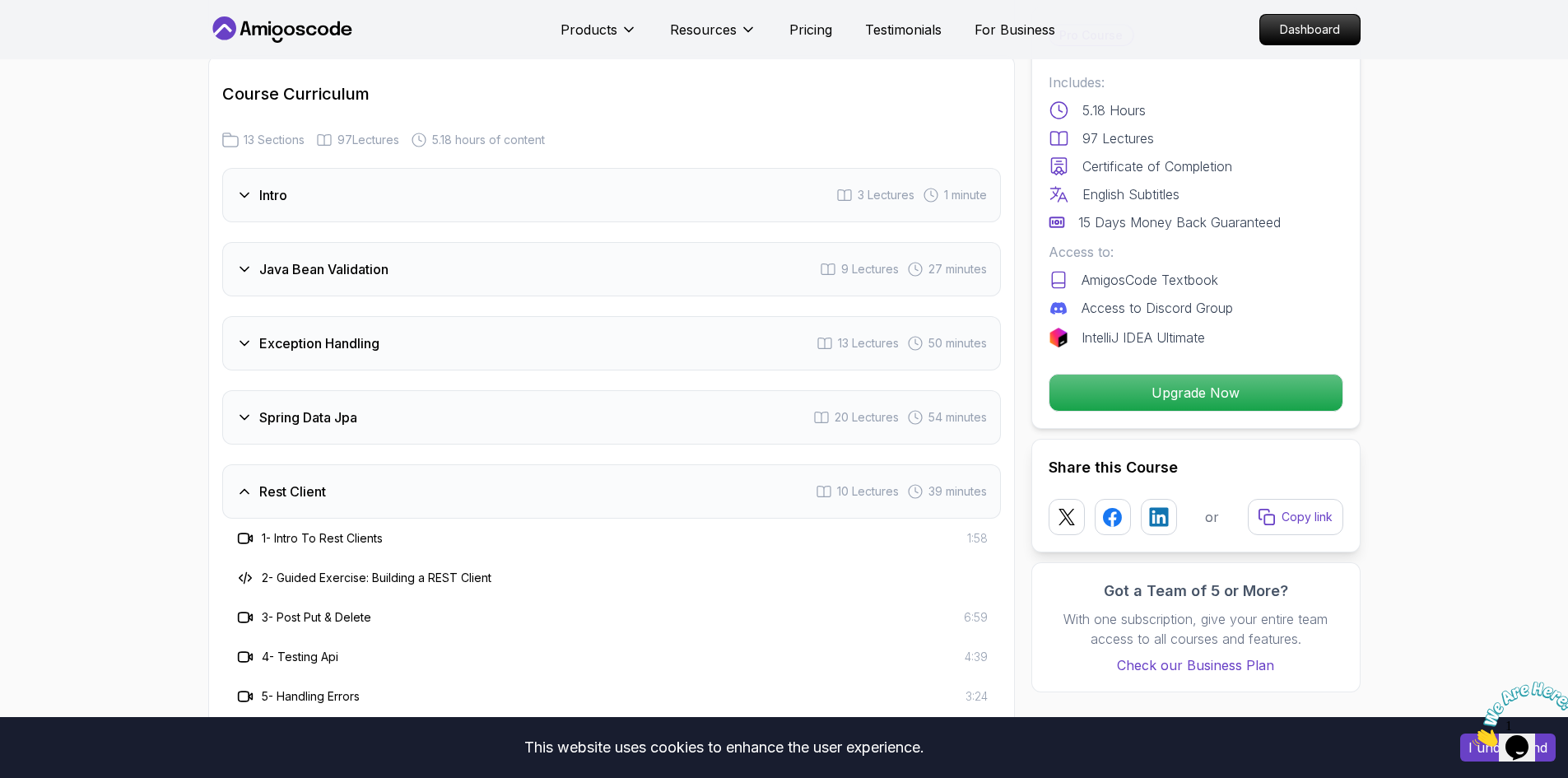
scroll to position [2113, 0]
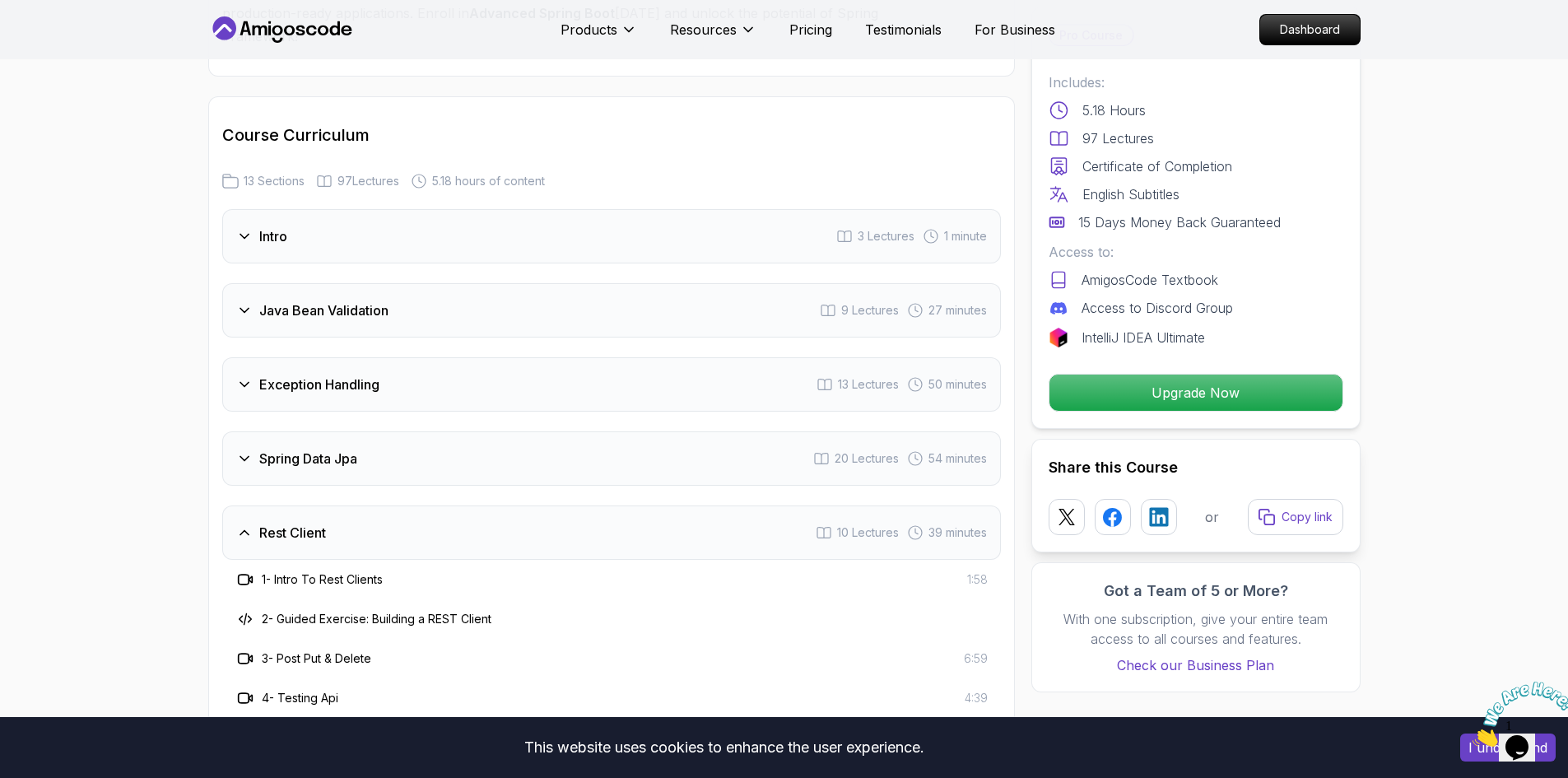
click at [413, 357] on div "Exception Handling 13 Lectures 50 minutes" at bounding box center [610, 384] width 778 height 54
